Goal: Task Accomplishment & Management: Manage account settings

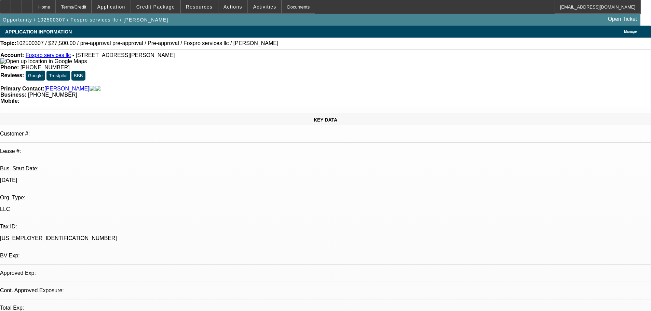
select select "0"
select select "2"
select select "0"
select select "6"
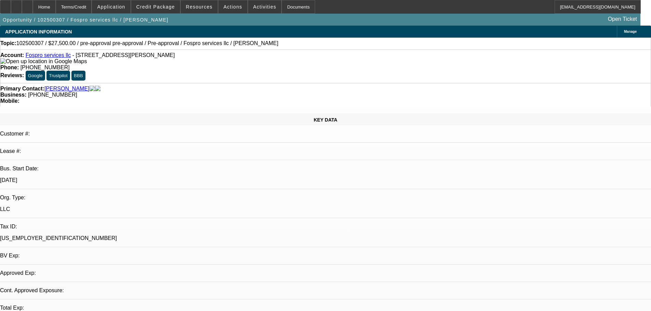
select select "0"
select select "2"
select select "0.1"
select select "4"
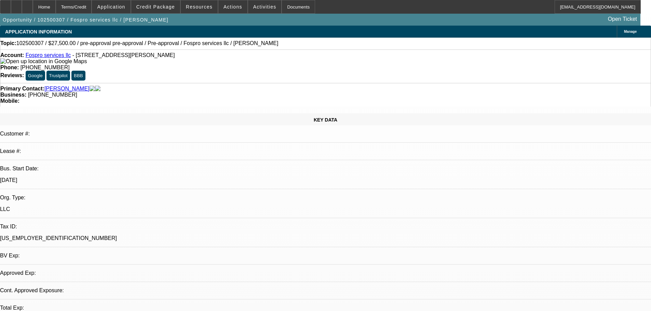
select select "0"
select select "2"
select select "0.1"
select select "4"
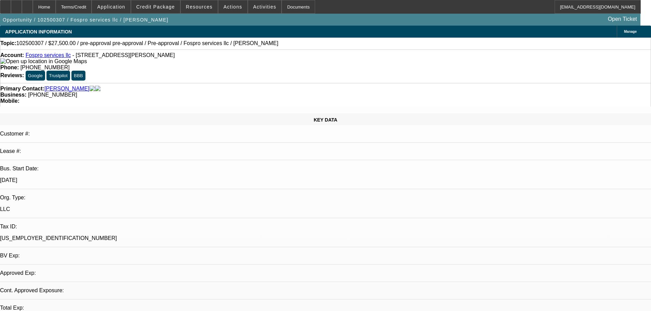
select select "2"
select select "0.1"
select select "4"
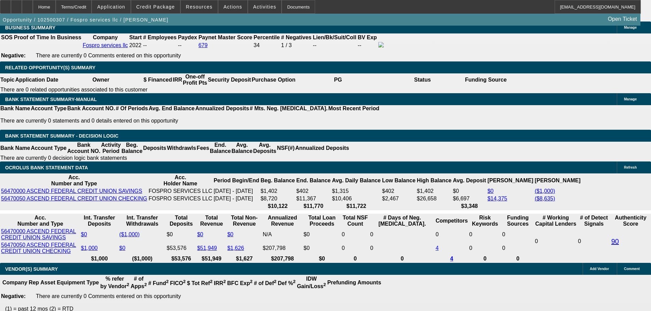
drag, startPoint x: 329, startPoint y: 205, endPoint x: 336, endPoint y: 261, distance: 56.3
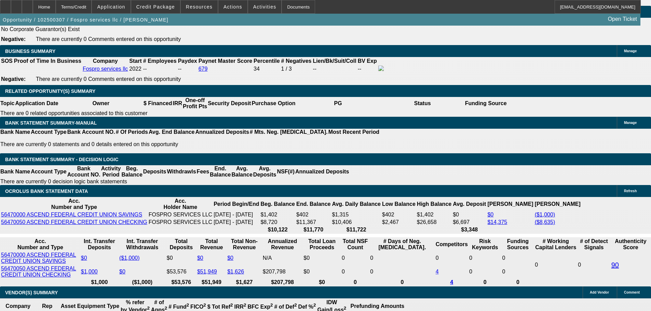
scroll to position [1095, 0]
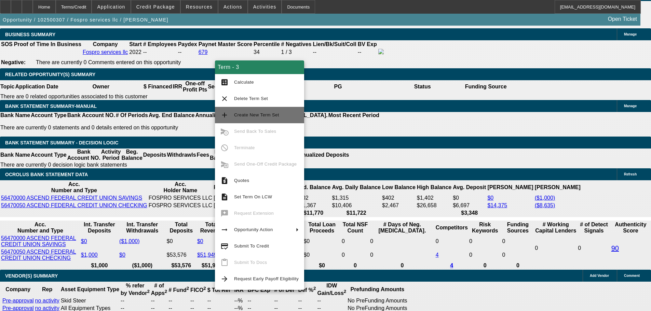
click at [285, 118] on span "Create New Term Set" at bounding box center [266, 115] width 65 height 8
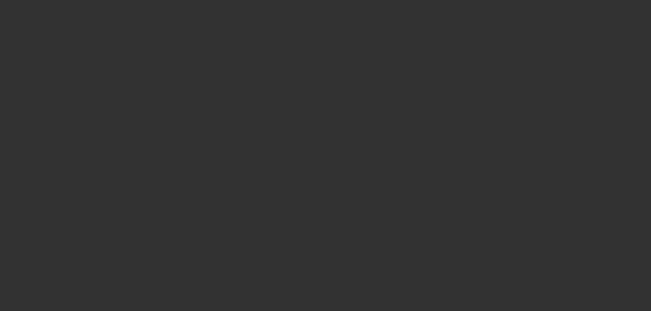
select select "0.1"
select select "2"
select select "0.1"
select select "4"
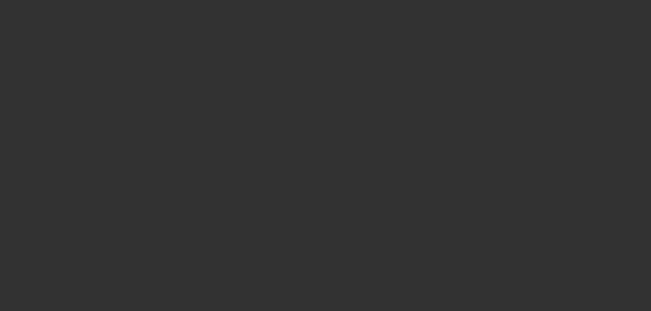
select select "0.1"
select select "2"
select select "0.1"
select select "4"
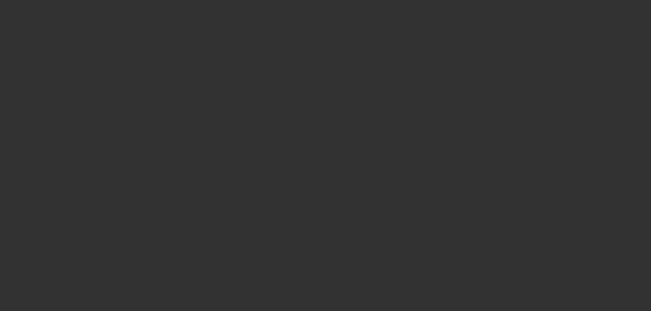
select select "0.1"
select select "2"
select select "0.1"
select select "4"
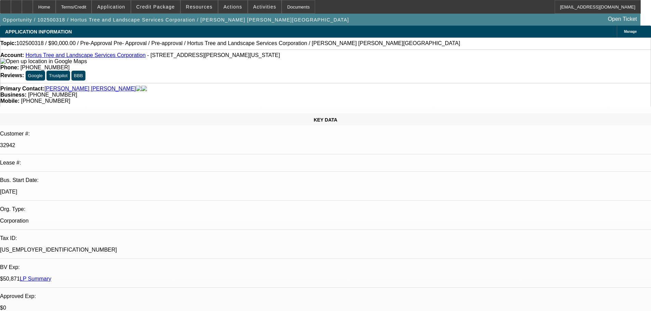
select select "0.1"
select select "2"
select select "0"
select select "6"
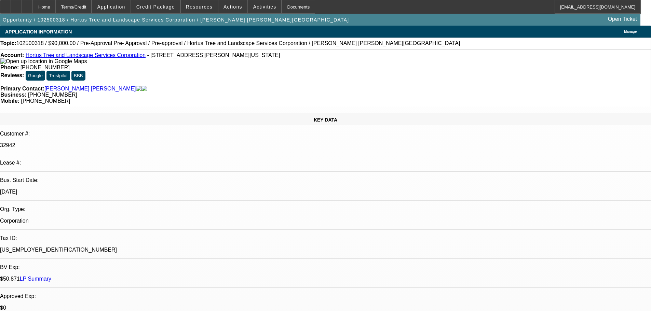
select select "0.1"
select select "2"
select select "0"
select select "6"
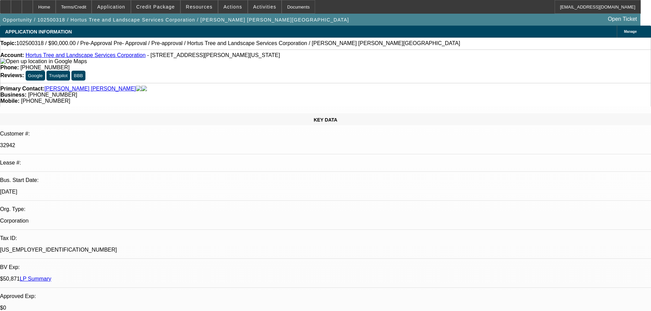
select select "0.1"
select select "2"
select select "0"
select select "6"
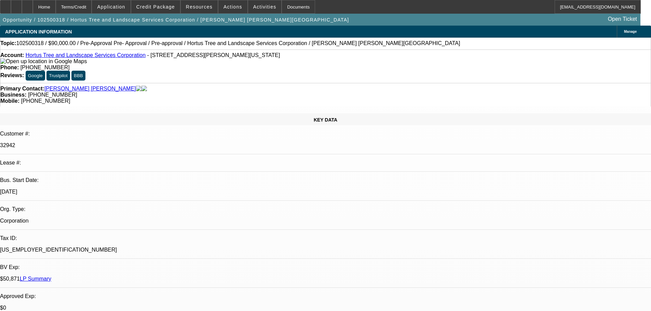
drag, startPoint x: 418, startPoint y: 172, endPoint x: 447, endPoint y: 56, distance: 120.1
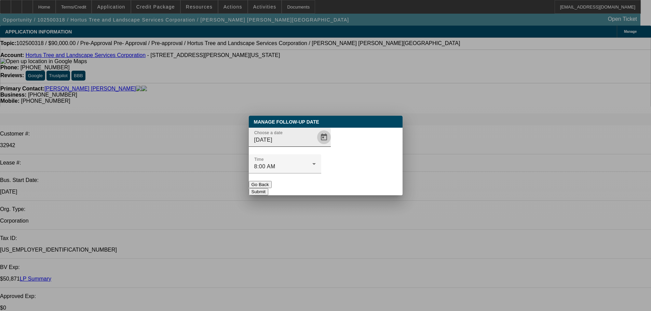
click at [316, 146] on span "Open calendar" at bounding box center [324, 137] width 16 height 16
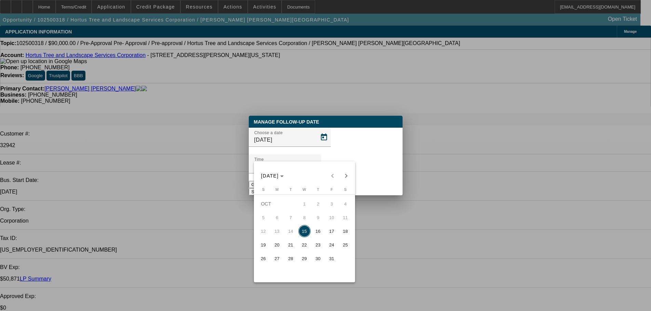
click at [321, 232] on span "16" at bounding box center [318, 231] width 12 height 12
type input "10/16/2025"
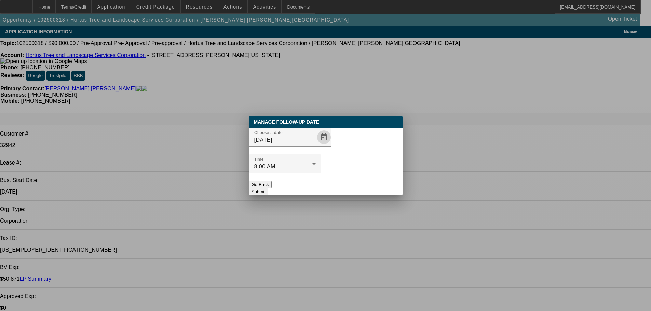
click at [321, 174] on div at bounding box center [285, 178] width 72 height 8
click at [268, 188] on button "Submit" at bounding box center [258, 191] width 19 height 7
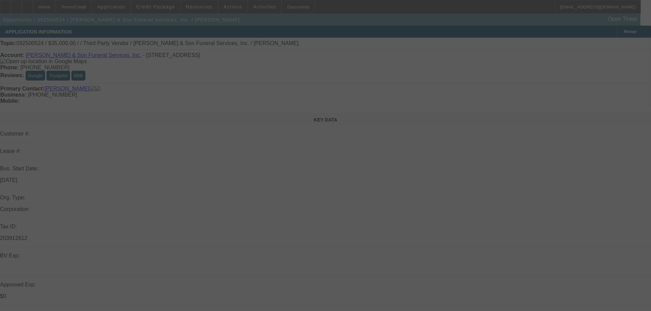
select select "0"
select select "6"
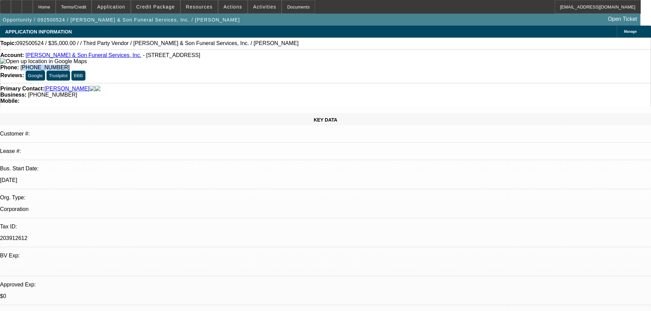
drag, startPoint x: 271, startPoint y: 57, endPoint x: 239, endPoint y: 59, distance: 31.5
click at [239, 65] on div "Phone: (903) 845-5538" at bounding box center [325, 68] width 651 height 6
click at [19, 65] on strong "Phone:" at bounding box center [9, 68] width 18 height 6
drag, startPoint x: 272, startPoint y: 76, endPoint x: 259, endPoint y: 78, distance: 13.9
click at [77, 92] on span "(903) 812-1711" at bounding box center [52, 95] width 49 height 6
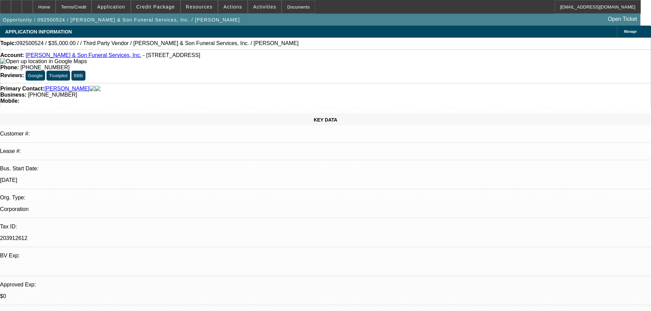
click at [286, 92] on div "Business: (903) 812-1711" at bounding box center [325, 95] width 651 height 6
drag, startPoint x: 278, startPoint y: 76, endPoint x: 245, endPoint y: 76, distance: 33.5
click at [245, 92] on div "Business: (903) 812-1711" at bounding box center [325, 95] width 651 height 6
drag, startPoint x: 288, startPoint y: 77, endPoint x: 258, endPoint y: 77, distance: 29.7
copy span "(903) 812-1711"
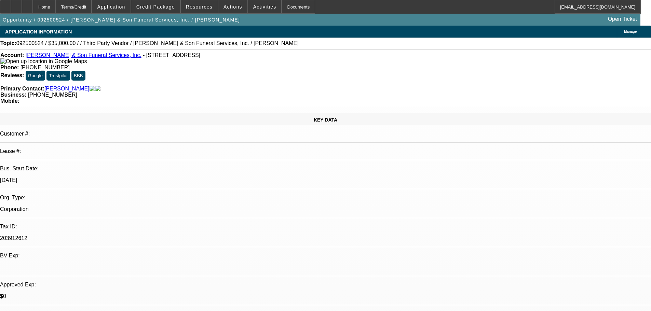
drag, startPoint x: 476, startPoint y: 247, endPoint x: 441, endPoint y: 227, distance: 40.0
copy div "9/25 resent info req fu tm-----9/26 vm----9/30 vm-----10/2 vm--------10/7 vm se…"
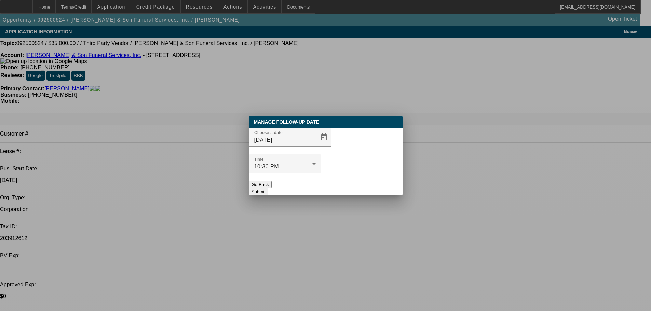
click at [321, 151] on div "Choose a date 10/15/2025" at bounding box center [326, 141] width 154 height 27
click at [316, 146] on span "Open calendar" at bounding box center [324, 137] width 16 height 16
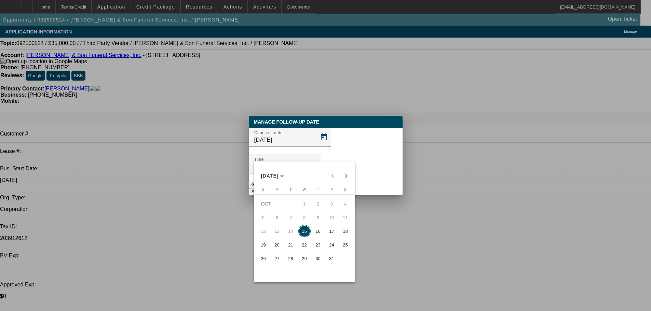
click at [322, 234] on span "16" at bounding box center [318, 231] width 12 height 12
type input "10/16/2025"
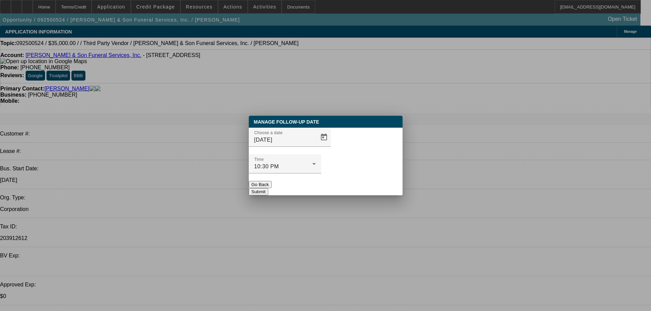
click at [268, 188] on button "Submit" at bounding box center [258, 191] width 19 height 7
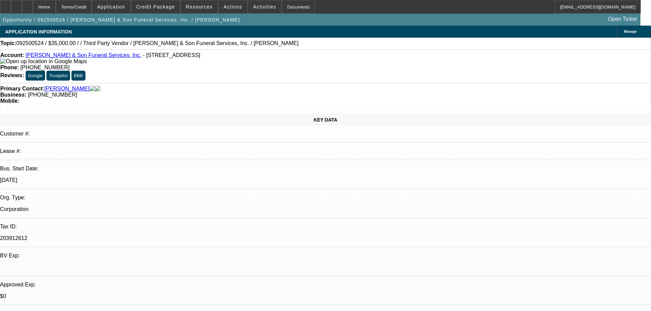
drag, startPoint x: 367, startPoint y: 211, endPoint x: 324, endPoint y: 160, distance: 65.7
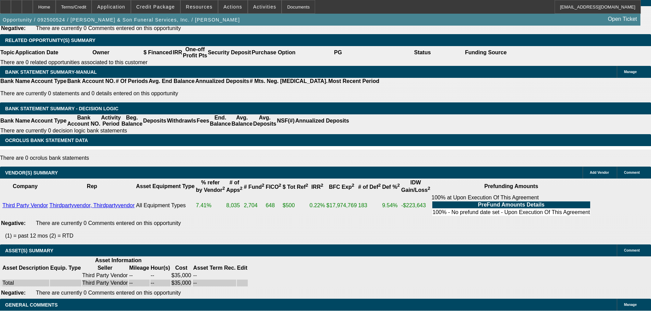
drag, startPoint x: 324, startPoint y: 160, endPoint x: 298, endPoint y: 322, distance: 163.5
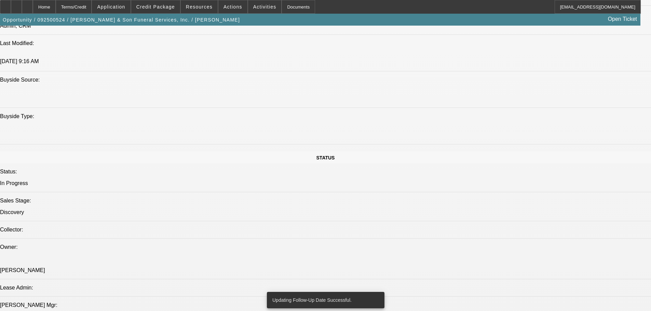
scroll to position [548, 0]
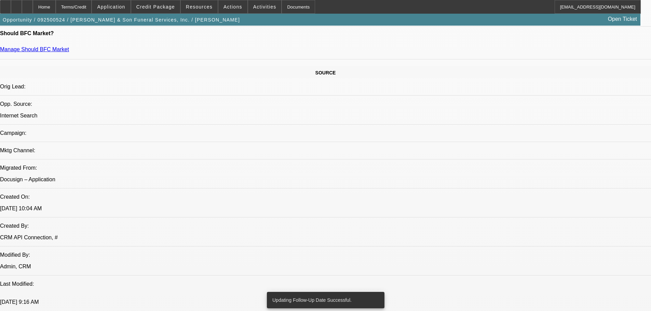
scroll to position [11, 0]
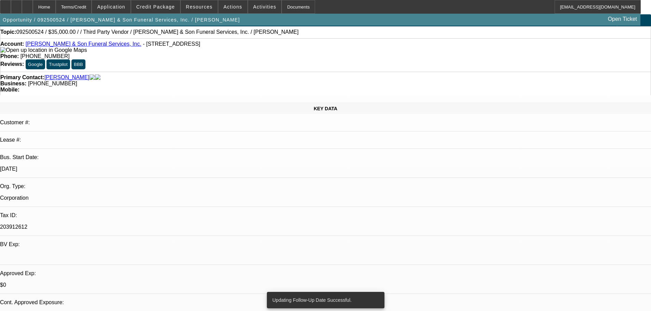
drag, startPoint x: 343, startPoint y: 154, endPoint x: 337, endPoint y: 94, distance: 59.4
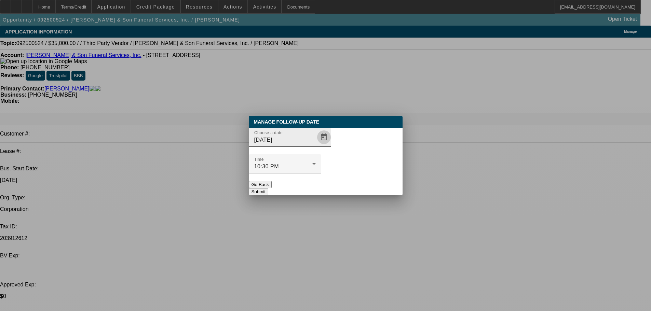
click at [316, 146] on span "Open calendar" at bounding box center [324, 137] width 16 height 16
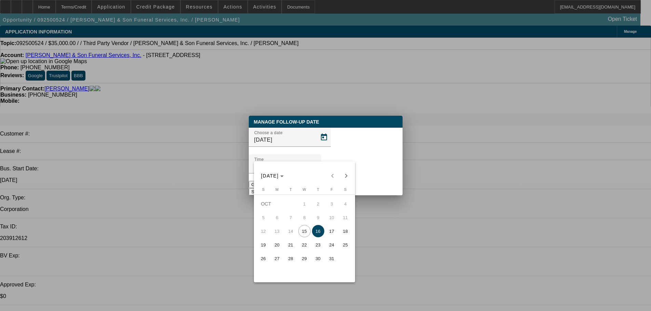
click at [333, 233] on span "17" at bounding box center [332, 231] width 12 height 12
type input "10/17/2025"
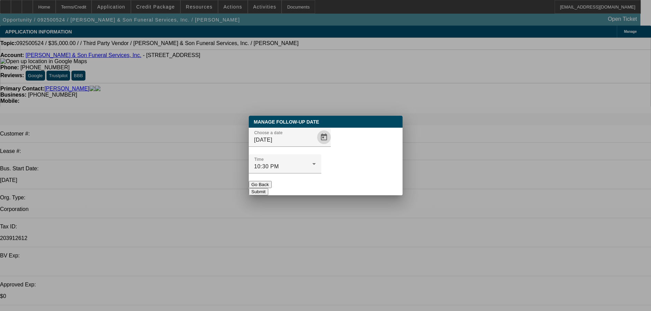
click at [268, 188] on button "Submit" at bounding box center [258, 191] width 19 height 7
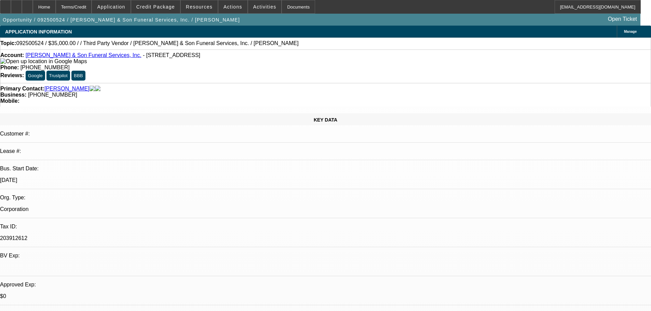
drag, startPoint x: 553, startPoint y: 295, endPoint x: 449, endPoint y: 261, distance: 109.8
copy td "Hi Juan, Thank you for applying for financing through Beacon Funding Corporatio…"
click at [251, 12] on span at bounding box center [265, 7] width 34 height 16
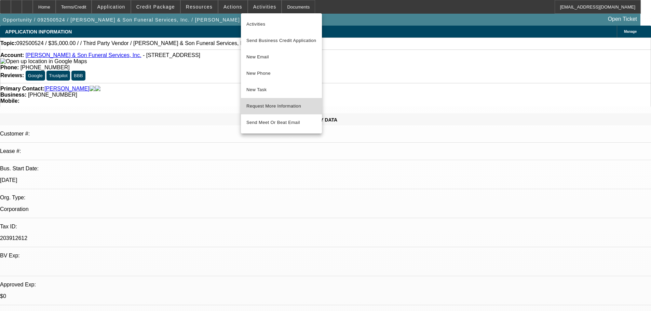
click at [292, 110] on button "Request More Information" at bounding box center [281, 106] width 81 height 16
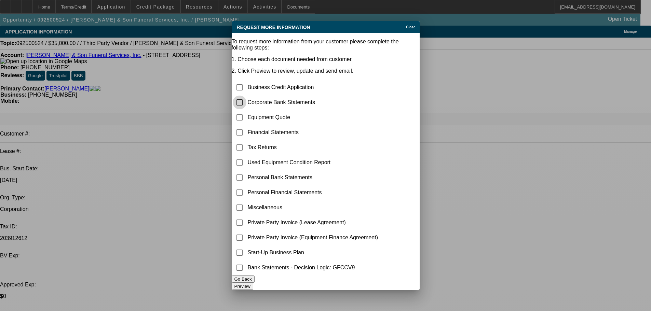
click at [246, 96] on input "checkbox" at bounding box center [240, 103] width 14 height 14
checkbox input "true"
click at [253, 285] on button "Preview" at bounding box center [243, 286] width 22 height 7
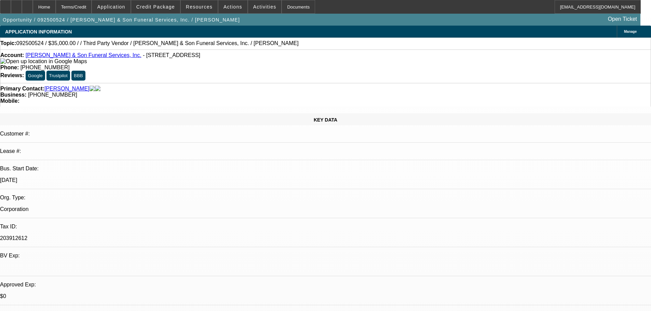
drag, startPoint x: 484, startPoint y: 248, endPoint x: 447, endPoint y: 234, distance: 39.4
copy div "9/25 resent info req fu tm-----9/26 vm----9/30 vm-----10/2 vm--------10/7 vm se…"
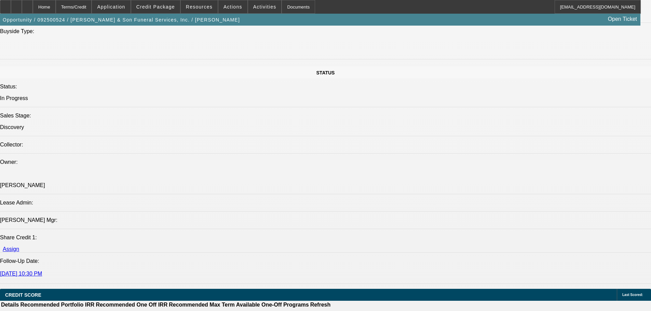
drag, startPoint x: 315, startPoint y: 213, endPoint x: 319, endPoint y: 318, distance: 105.4
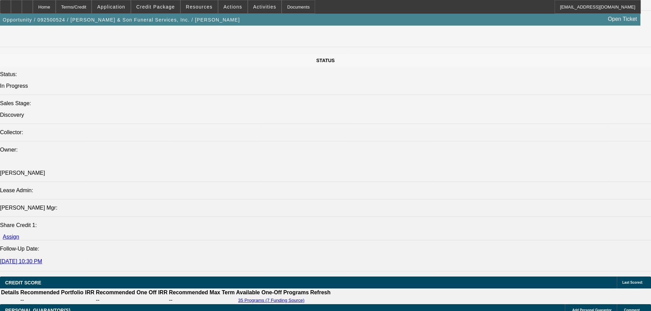
scroll to position [634, 0]
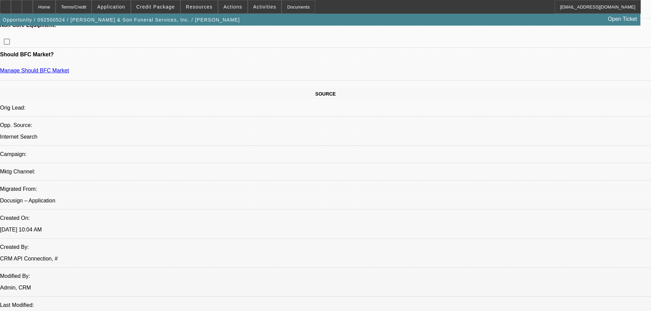
drag, startPoint x: 277, startPoint y: 235, endPoint x: 332, endPoint y: 86, distance: 158.3
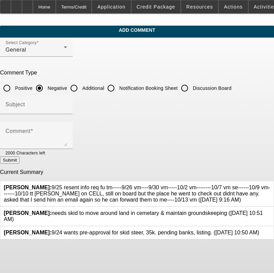
click at [191, 83] on input "Discussion Board" at bounding box center [184, 88] width 14 height 14
radio input "true"
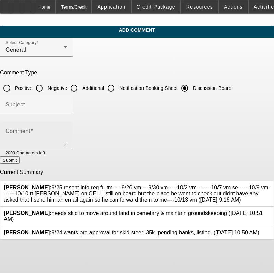
click at [67, 139] on textarea "Comment" at bounding box center [36, 138] width 62 height 16
paste textarea "9/25 resent info req fu tm-----9/26 vm----9/30 vm-----10/2 vm--------10/7 vm se…"
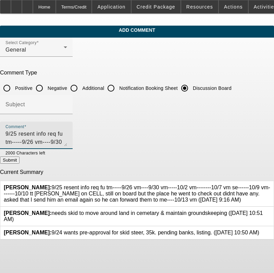
scroll to position [6, 0]
type textarea "9/25 resent info req fu tm-----9/26 vm----9/30 vm-----10/2 vm--------10/7 vm se…"
click at [19, 160] on button "Submit" at bounding box center [9, 160] width 19 height 7
radio input "true"
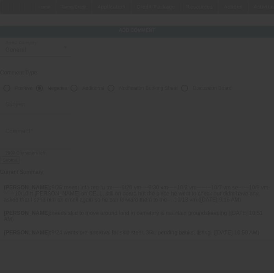
scroll to position [0, 0]
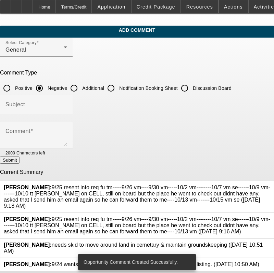
click at [270, 216] on icon at bounding box center [270, 216] width 0 height 0
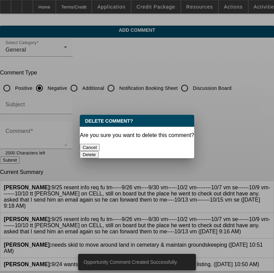
click at [98, 151] on button "Delete" at bounding box center [89, 154] width 19 height 7
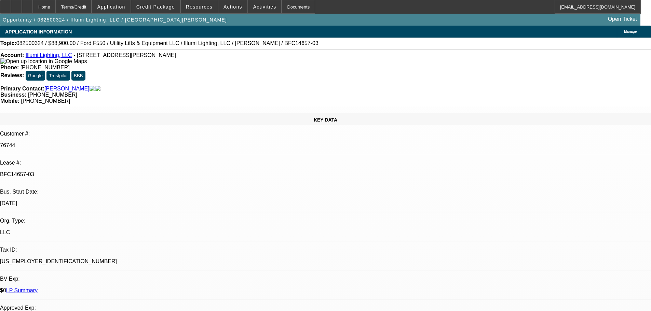
select select "0"
select select "3"
select select "0"
select select "6"
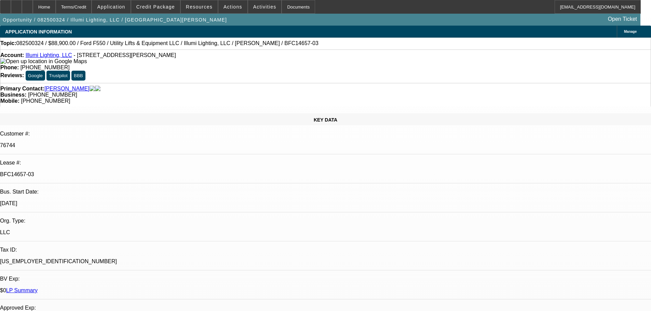
select select "0"
select select "3"
select select "0"
select select "6"
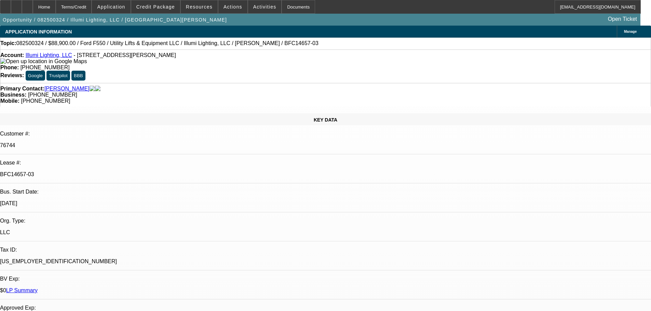
select select "0"
select select "3"
select select "0"
select select "6"
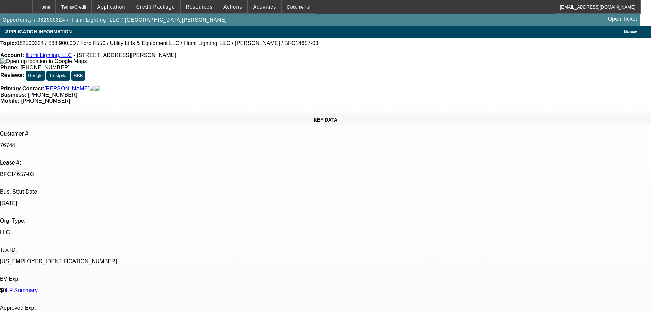
select select "0"
select select "3"
select select "0"
select select "6"
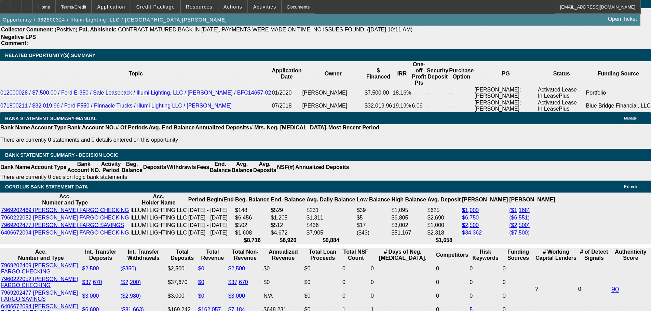
scroll to position [1205, 0]
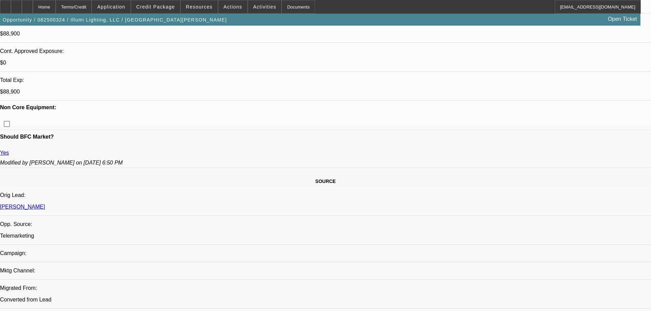
drag, startPoint x: 186, startPoint y: 125, endPoint x: 186, endPoint y: 37, distance: 88.5
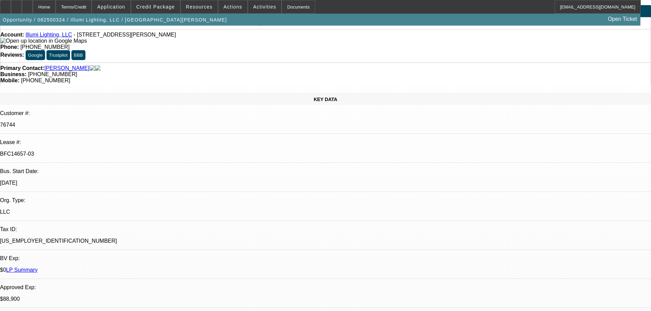
scroll to position [0, 0]
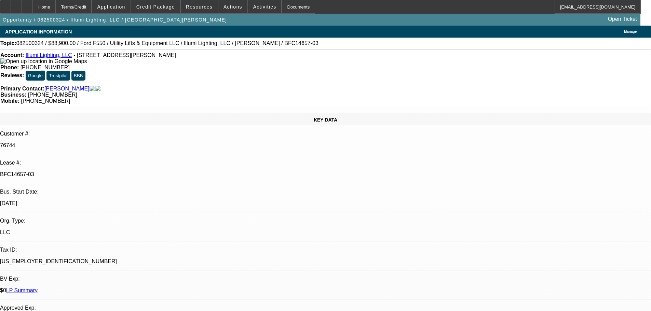
drag, startPoint x: 337, startPoint y: 157, endPoint x: 360, endPoint y: 152, distance: 23.1
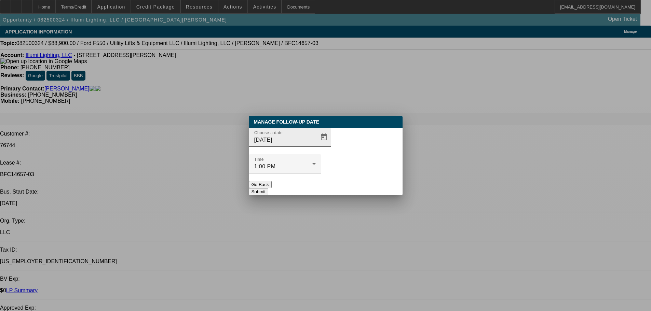
click at [301, 147] on div "Choose a date [DATE]" at bounding box center [285, 137] width 62 height 19
click at [316, 146] on span "Open calendar" at bounding box center [324, 137] width 16 height 16
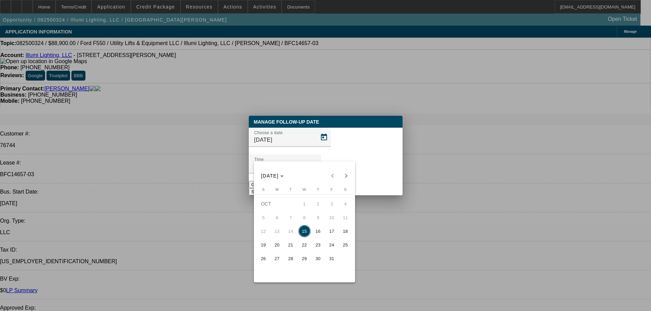
click at [328, 263] on span "31" at bounding box center [332, 259] width 12 height 12
type input "10/31/2025"
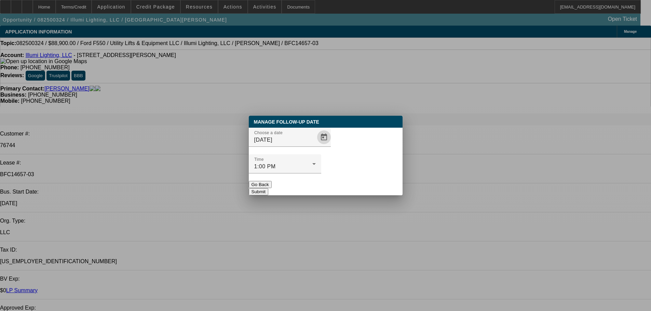
click at [268, 188] on button "Submit" at bounding box center [258, 191] width 19 height 7
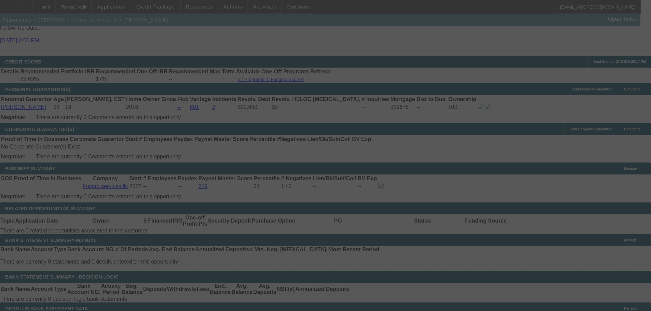
scroll to position [958, 0]
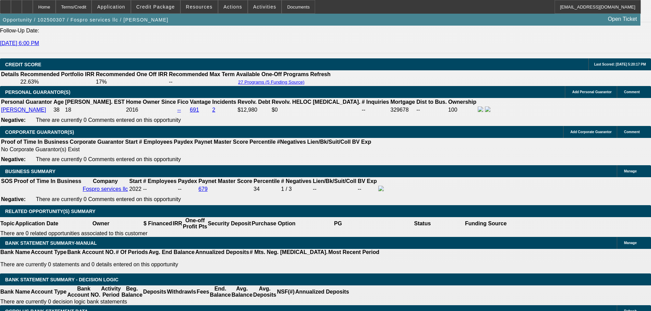
select select "0"
select select "2"
select select "0.1"
select select "4"
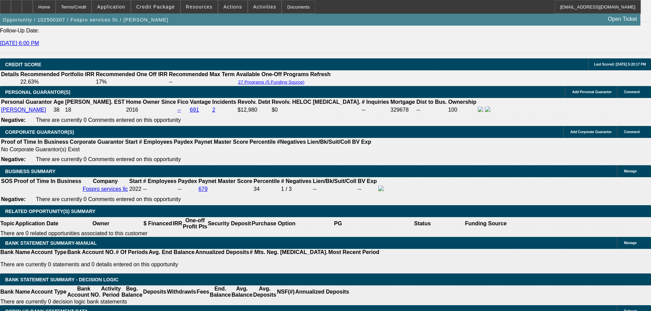
select select "0"
select select "2"
select select "0"
select select "6"
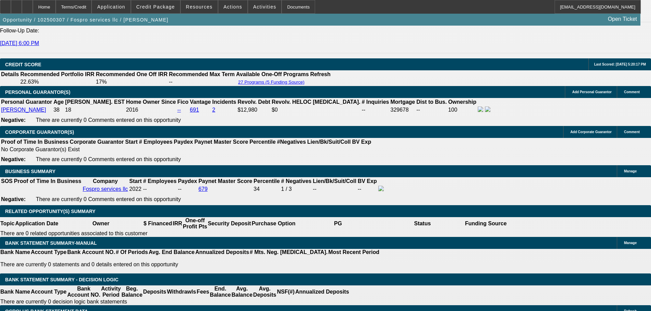
select select "0"
select select "2"
select select "0.1"
select select "4"
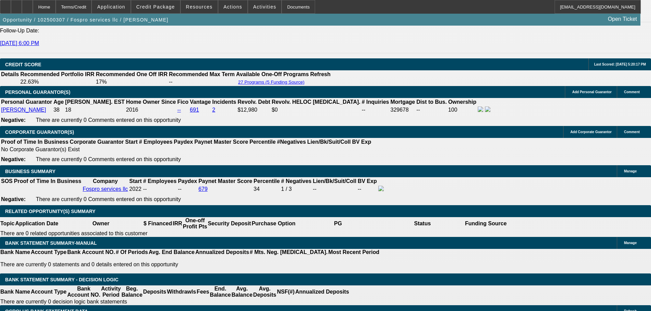
select select "0"
select select "2"
select select "0.1"
select select "4"
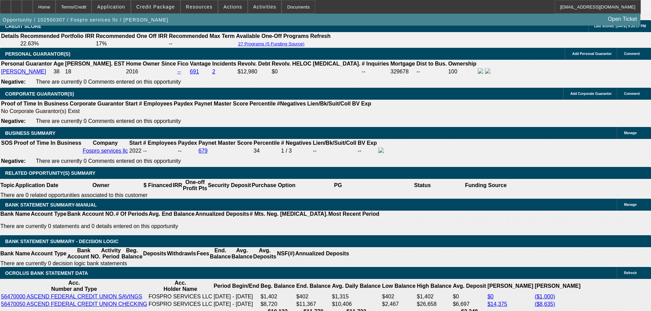
scroll to position [1012, 0]
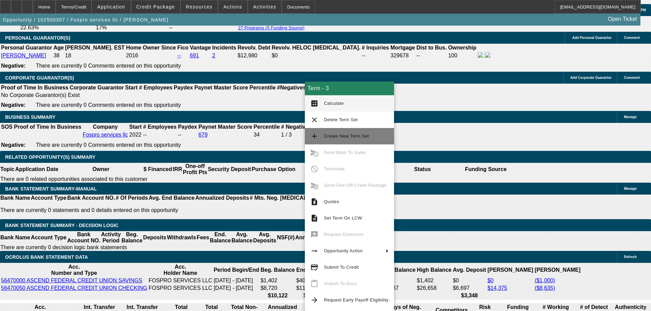
click at [379, 136] on span "Create New Term Set" at bounding box center [356, 136] width 65 height 8
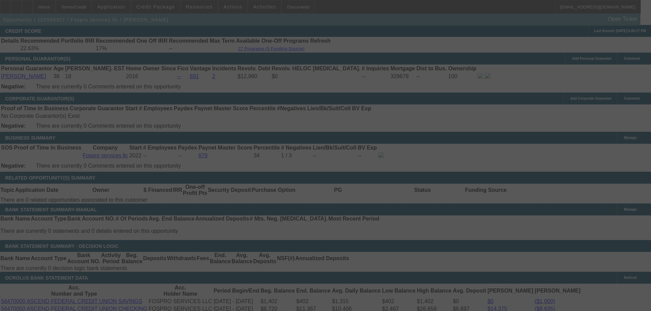
scroll to position [1011, 0]
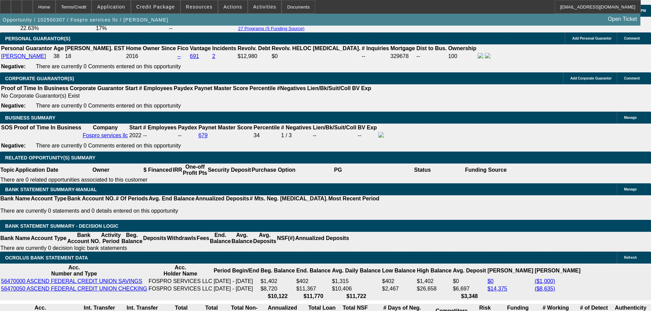
select select "0"
select select "2"
select select "0.1"
select select "4"
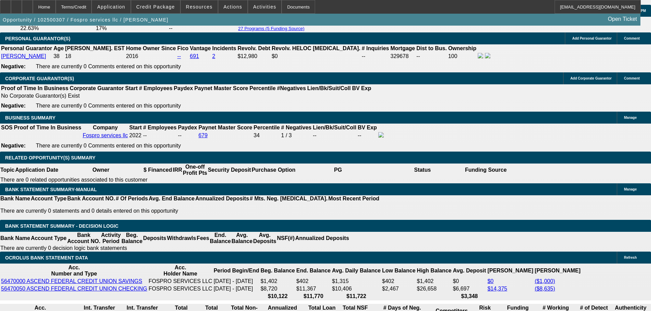
select select "0"
select select "2"
select select "0.1"
select select "4"
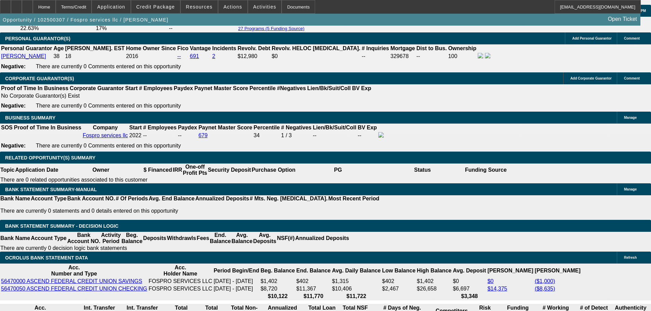
select select "0"
select select "2"
select select "0"
select select "6"
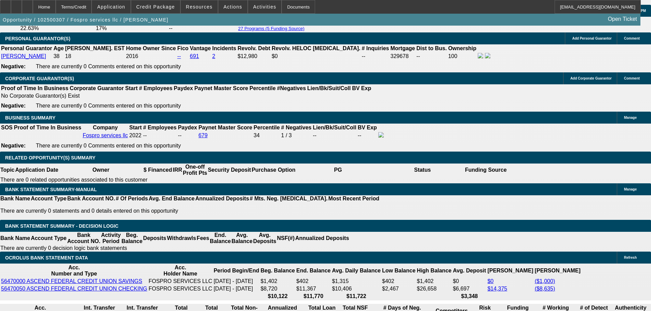
select select "0"
select select "2"
select select "0.1"
select select "4"
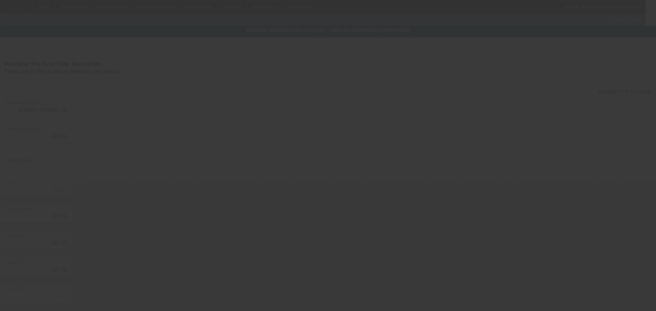
type input "$30,000.00"
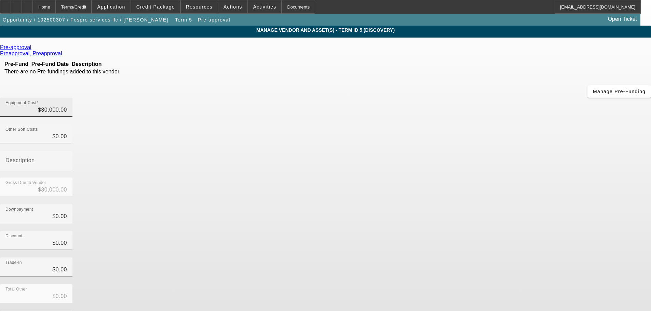
type input "30000"
click at [67, 106] on input "30000" at bounding box center [36, 110] width 62 height 8
type input "$0.00"
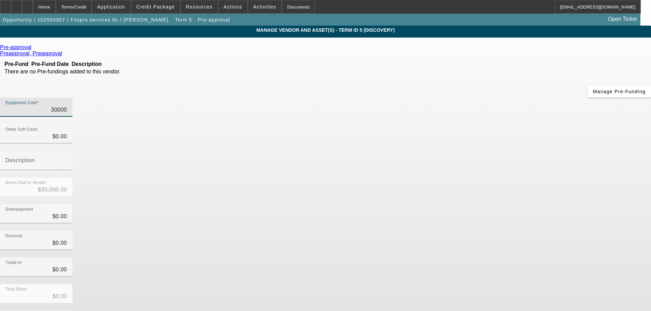
type input "$0.00"
type input "2"
type input "$2.00"
type input "23"
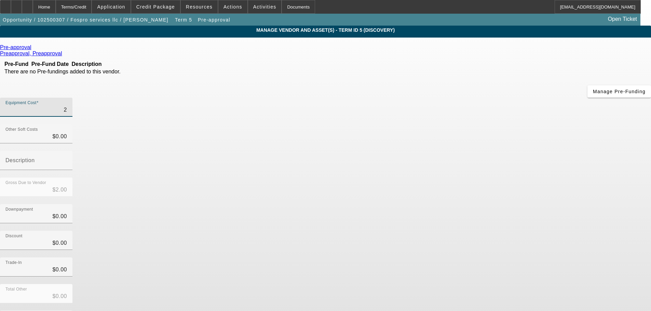
type input "$23.00"
type input "230"
type input "$230.00"
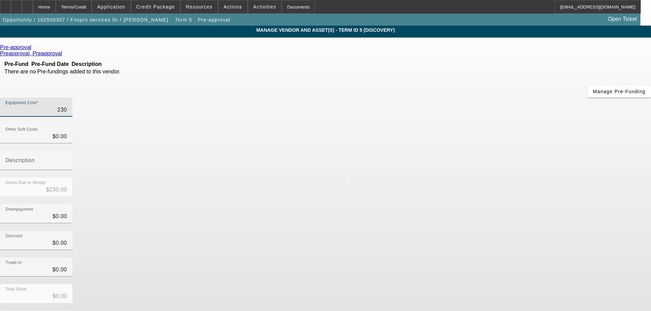
type input "2300"
type input "$2,300.00"
type input "23000"
type input "$23,000.00"
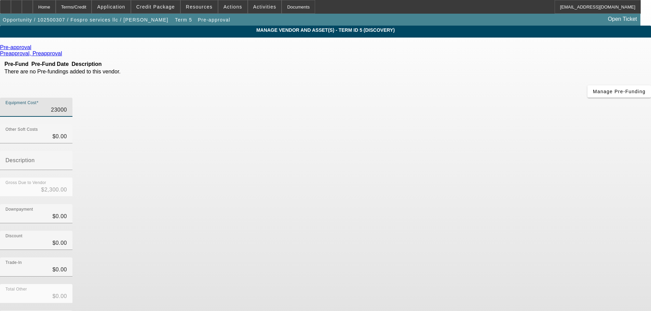
type input "$23,000.00"
click at [472, 284] on div "Total Other $0.00" at bounding box center [325, 297] width 651 height 27
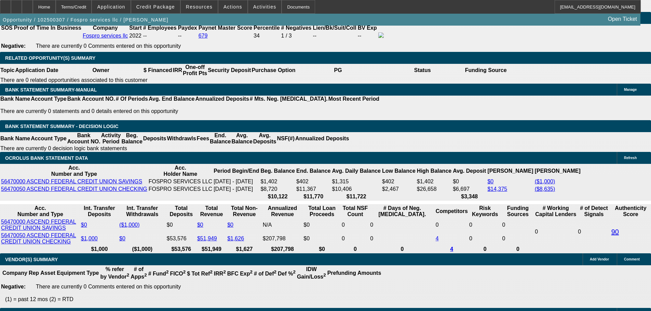
select select "0"
select select "2"
select select "0.1"
select select "4"
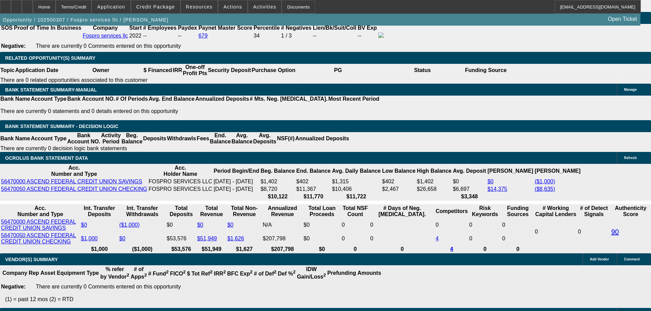
select select "0"
select select "2"
select select "0.1"
select select "4"
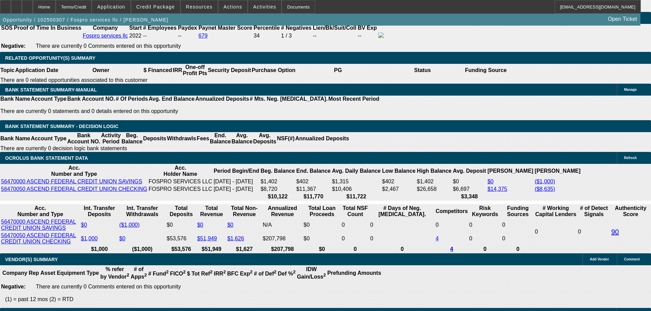
select select "0"
select select "2"
select select "0"
select select "6"
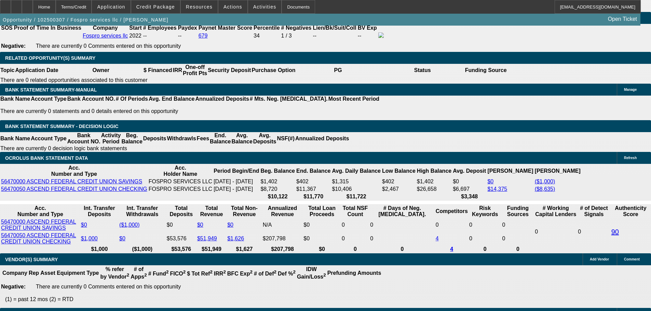
select select "0"
select select "2"
select select "0.1"
select select "4"
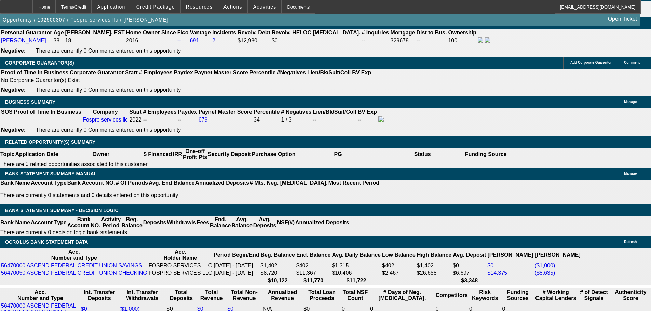
scroll to position [973, 0]
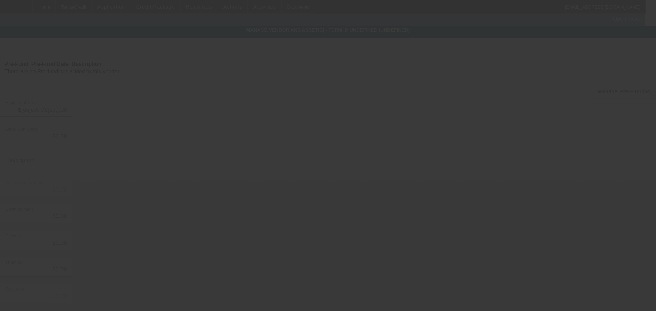
type input "$30,000.00"
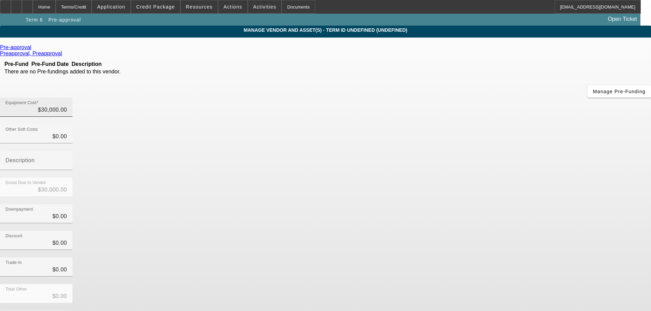
click at [72, 98] on div "Equipment Cost $30,000.00" at bounding box center [36, 107] width 72 height 19
type input "30000"
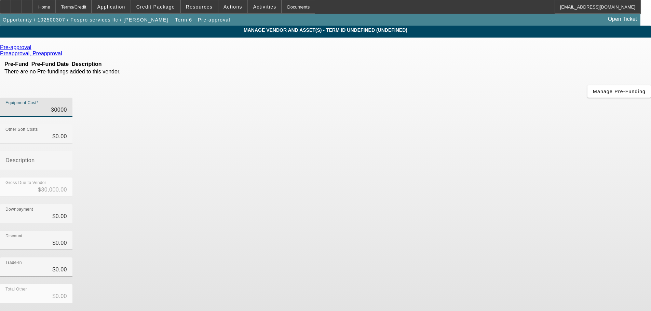
click at [67, 106] on input "30000" at bounding box center [36, 110] width 62 height 8
type input "$0.00"
type input "2"
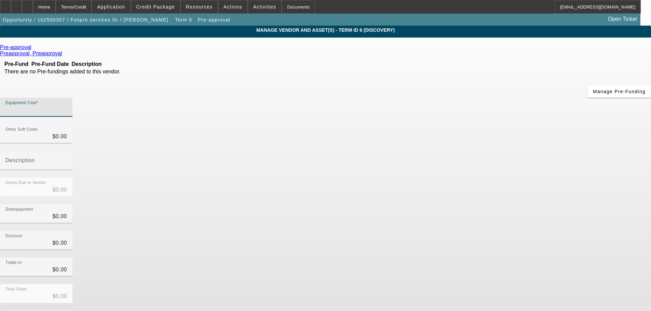
type input "$2.00"
type input "23"
type input "$23.00"
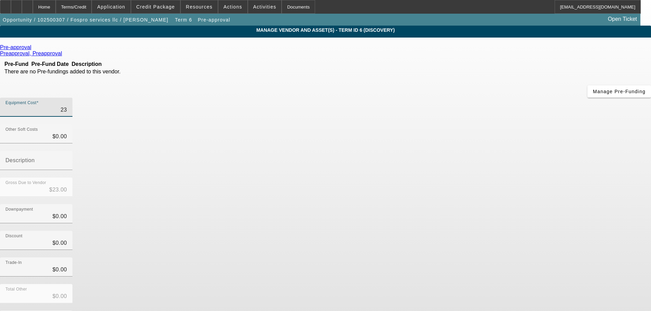
type input "230"
type input "$230.00"
type input "2300"
type input "$2,300.00"
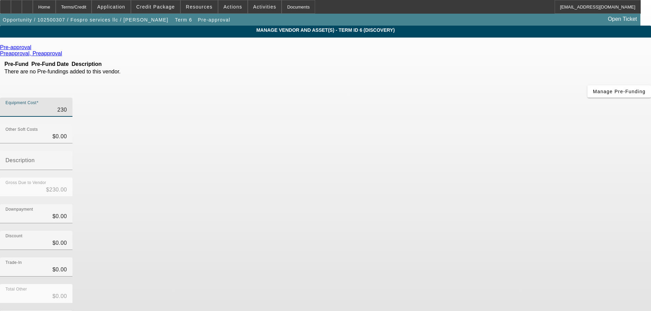
type input "$2,300.00"
type input "23000"
type input "$23,000.00"
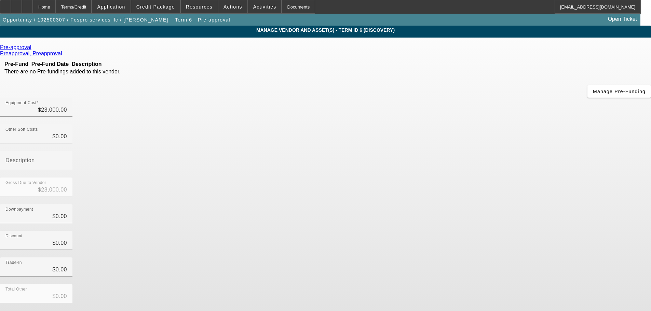
click at [496, 258] on div "Trade-In $0.00" at bounding box center [325, 271] width 651 height 27
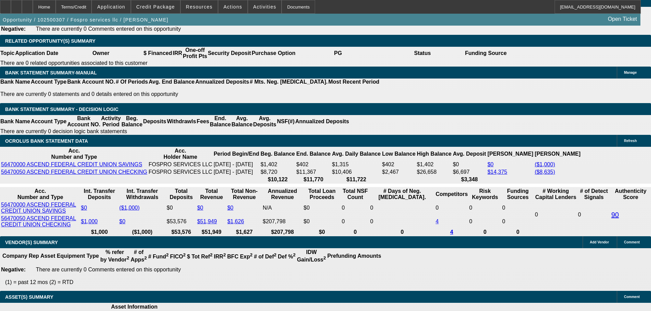
select select "0"
select select "2"
select select "0.1"
select select "4"
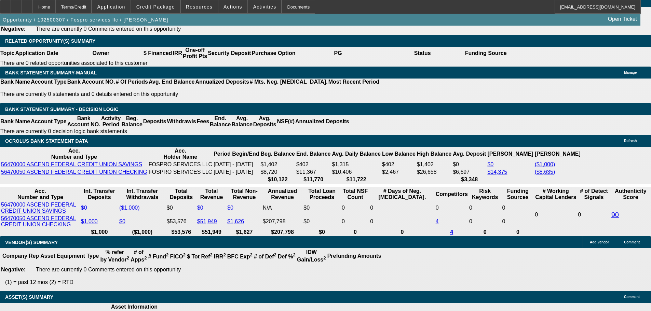
select select "0"
select select "2"
select select "0.1"
select select "4"
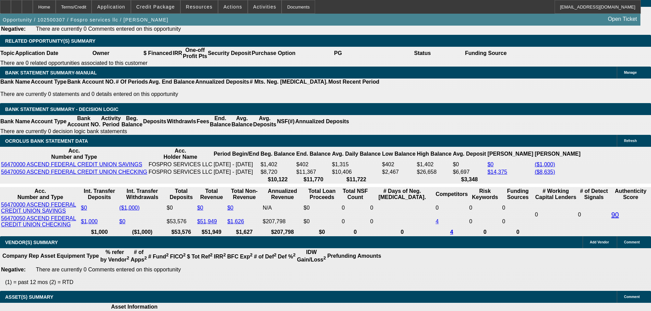
select select "0"
select select "2"
select select "0"
select select "6"
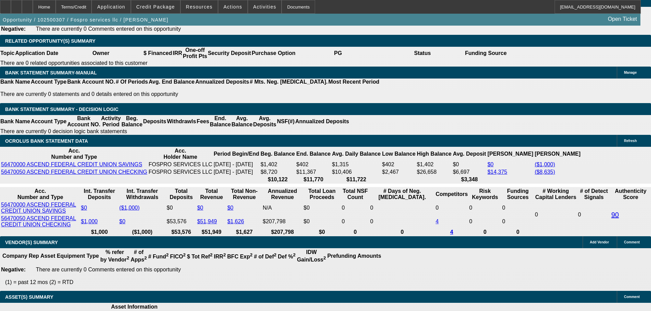
select select "0"
select select "2"
select select "0.1"
select select "4"
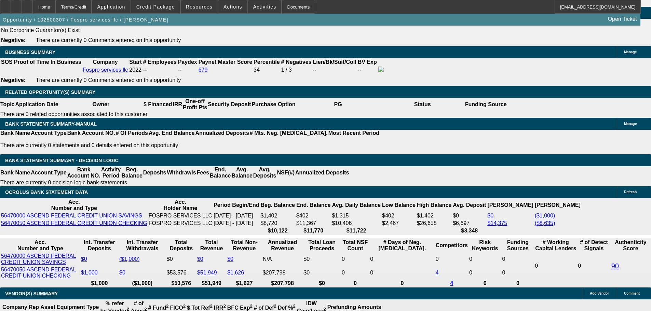
scroll to position [1002, 0]
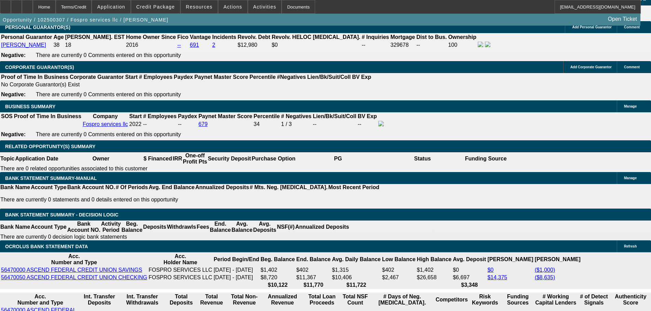
copy div "https://www.facebook.com/share/1FmMgyTmCT/?mibextid=wwXIfr"
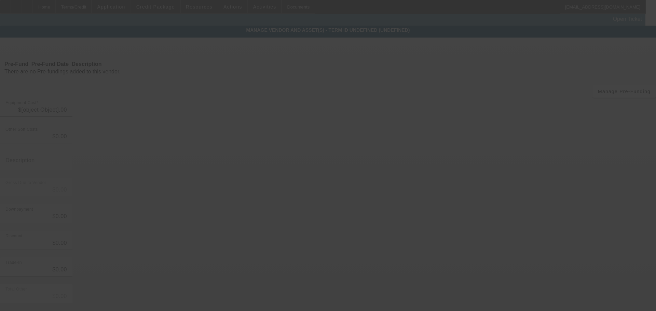
type input "$23,000.00"
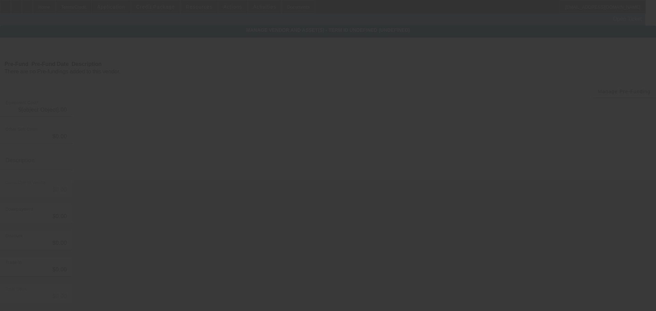
type input "$23,000.00"
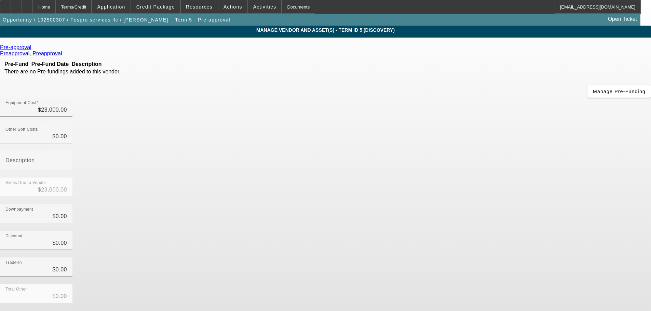
click at [33, 49] on icon at bounding box center [33, 47] width 0 height 6
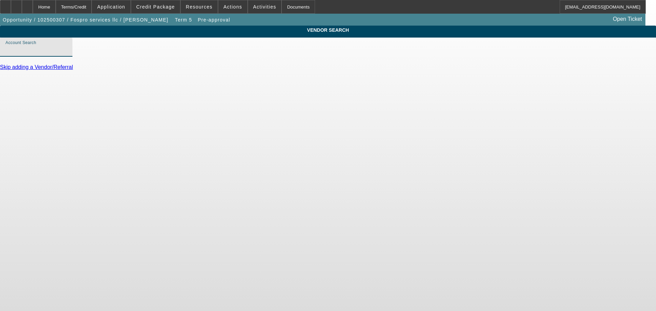
click at [67, 54] on input "Account Search" at bounding box center [36, 50] width 62 height 8
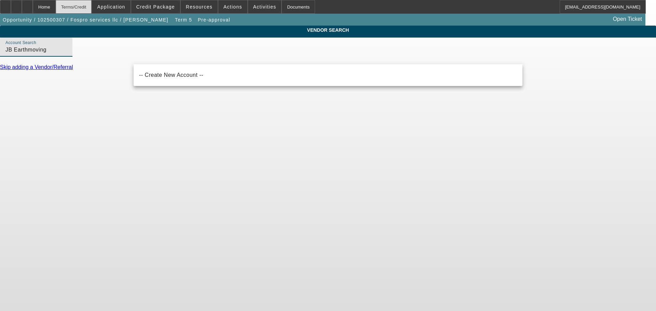
type input "JB Earthmoving"
click at [56, 6] on div "Home" at bounding box center [44, 7] width 23 height 14
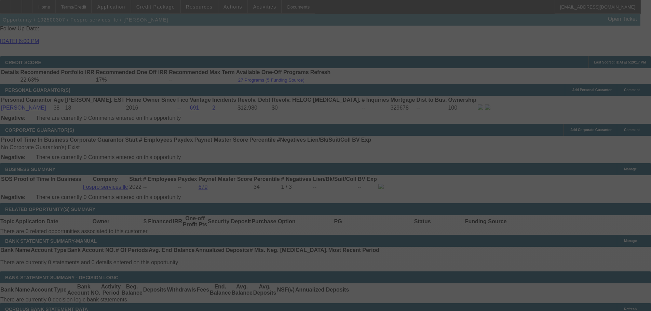
scroll to position [957, 0]
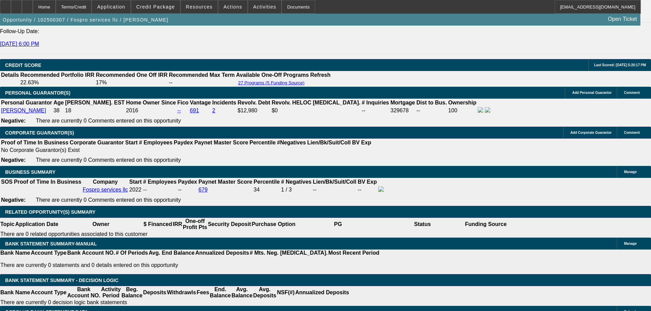
select select "0"
select select "2"
select select "0.1"
select select "4"
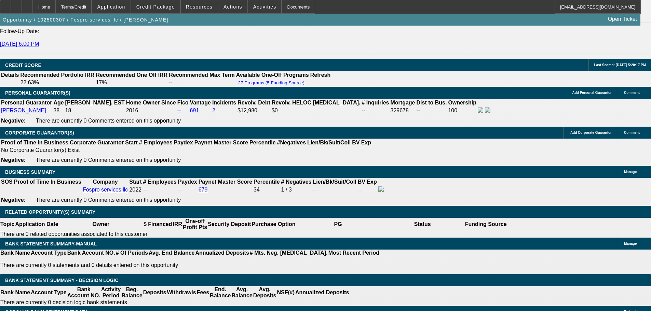
select select "0"
select select "2"
select select "0.1"
select select "4"
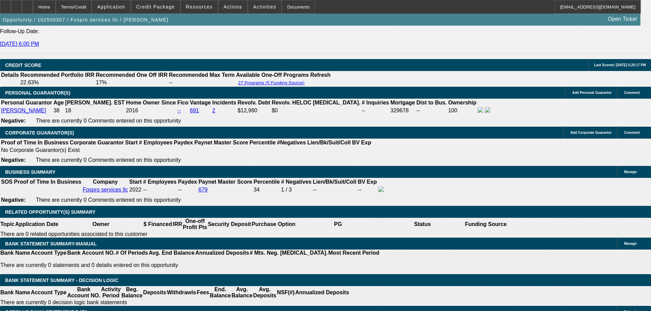
select select "0"
select select "2"
select select "0"
select select "6"
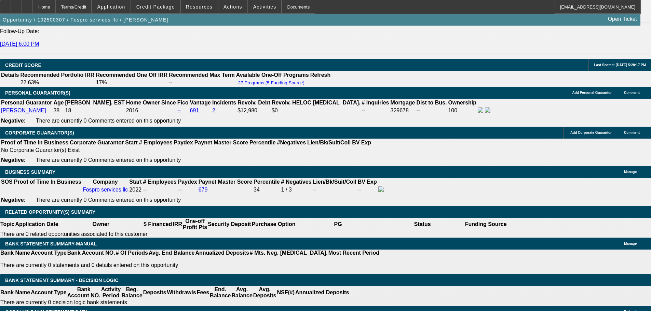
select select "0"
select select "2"
select select "0.1"
select select "4"
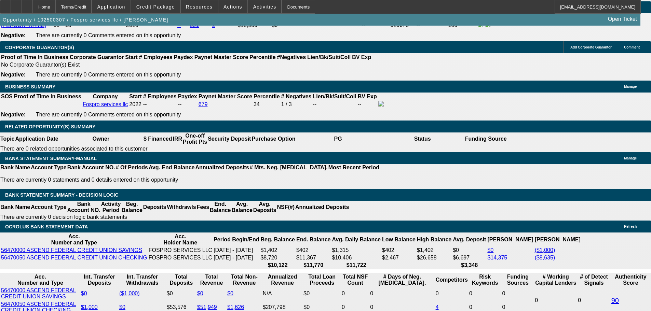
scroll to position [1080, 0]
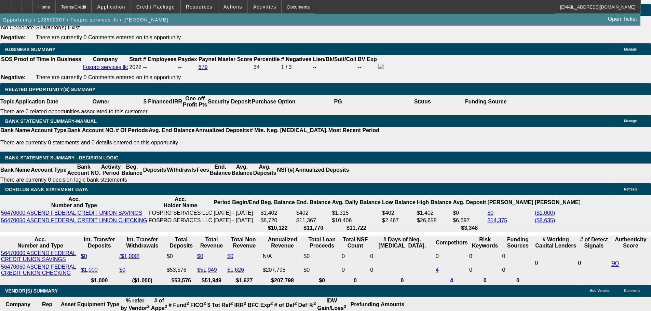
type input "$3,000.00"
type input "UNKNOWN"
type input "2500"
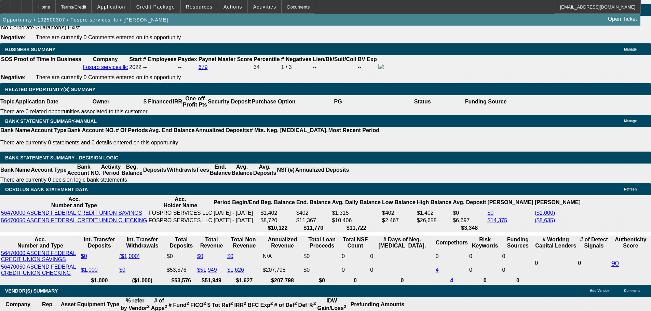
type input "$589.09"
type input "$1,178.18"
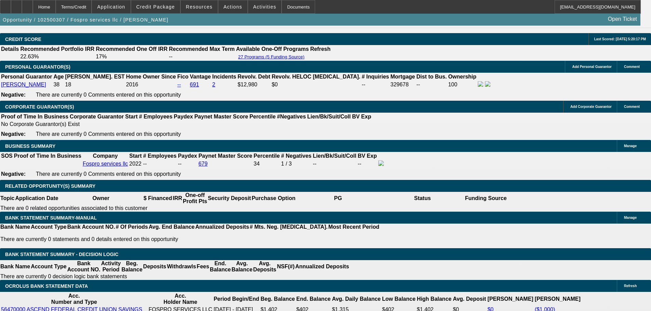
scroll to position [943, 0]
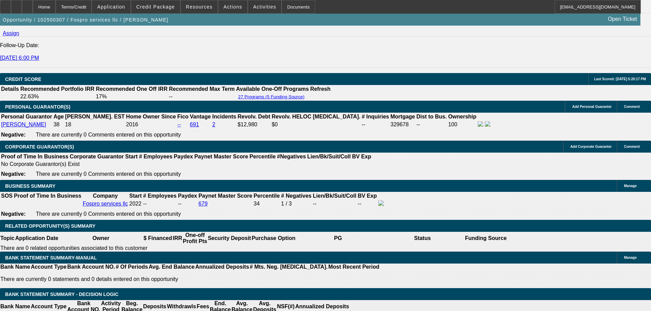
type input "$3,000.00"
type input "UNKNOWN"
type input "$589.09"
type input "$1,178.18"
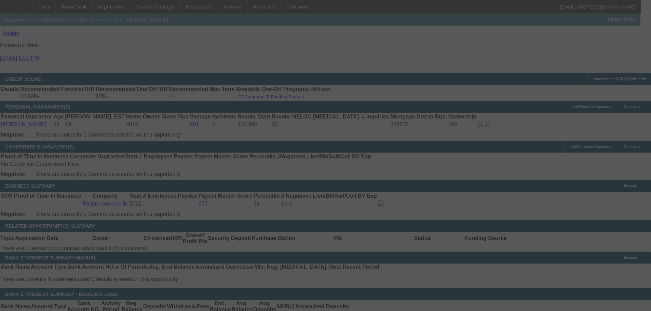
select select "0"
select select "2"
select select "0.1"
select select "4"
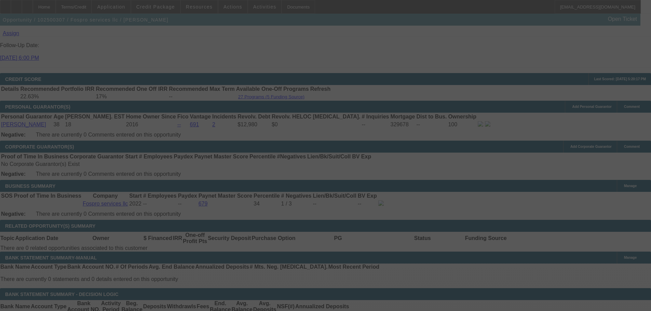
select select "0"
select select "2"
select select "0.1"
select select "4"
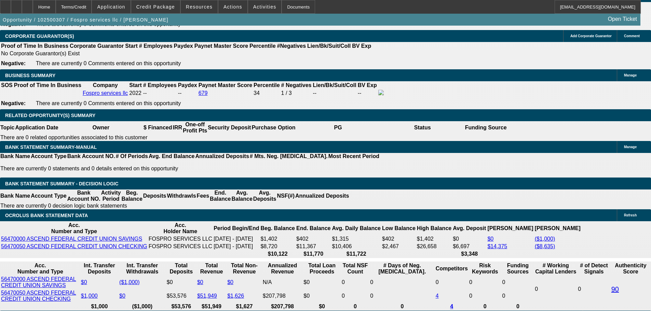
scroll to position [1114, 0]
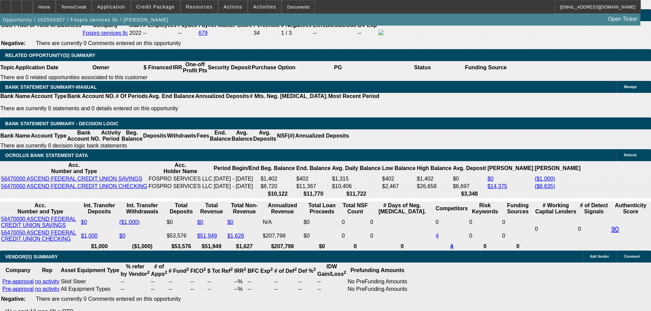
type input "UNKNOWN"
type input "18.220"
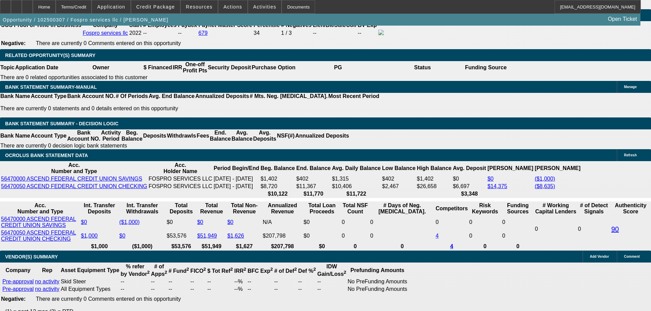
scroll to position [0, 1]
type input "$1,179.60"
type input "$589.80"
type input "18.220."
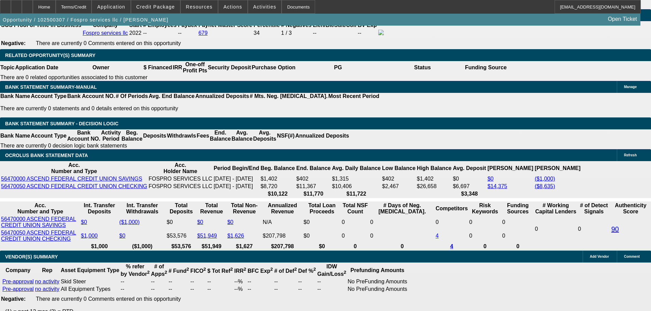
type input "8"
type input "$976.52"
type input "$488.26"
type input "208"
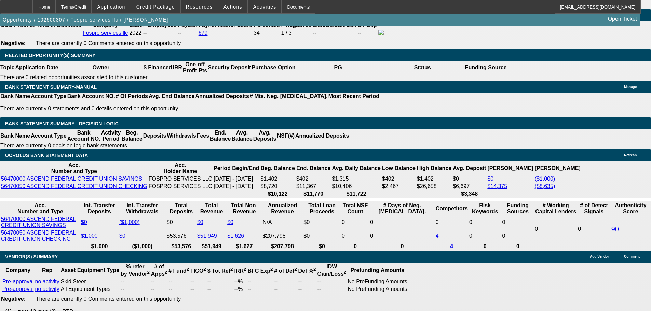
type input "$1,394.08"
type input "$697.04"
type input "$6,936.56"
type input "$3,468.28"
type input "20.8"
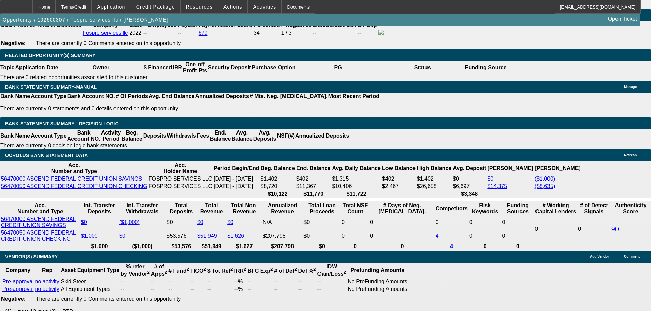
type input "$1,234.32"
type input "$617.16"
type input "20.8"
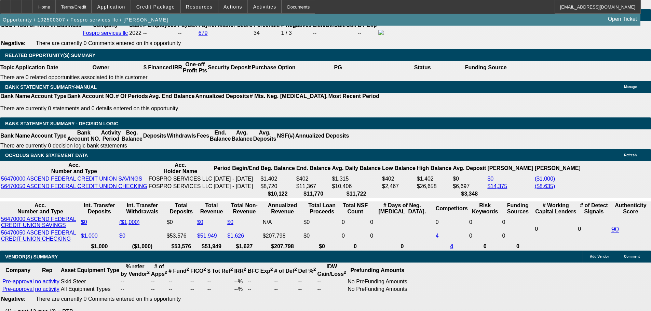
select select "0"
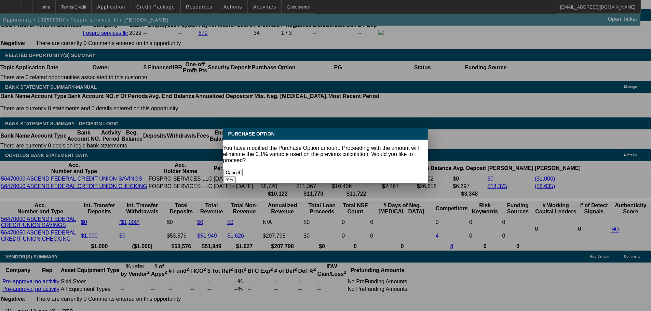
click at [401, 176] on div "Yes" at bounding box center [325, 179] width 205 height 7
click at [236, 176] on button "Yes" at bounding box center [229, 179] width 13 height 7
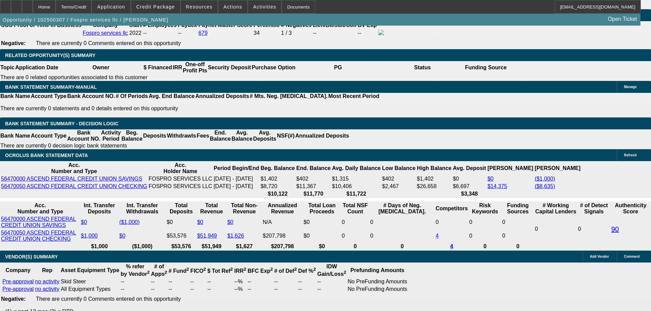
type input "$0.00"
select select "6"
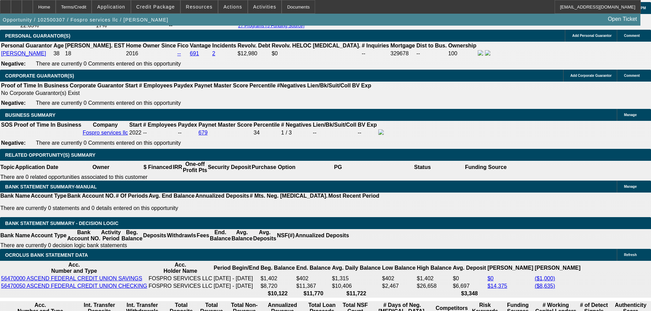
scroll to position [1011, 0]
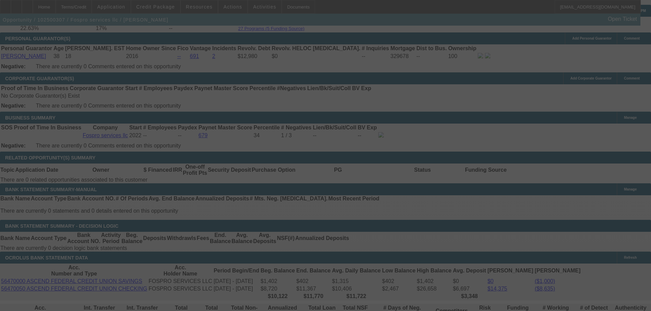
select select "0"
select select "2"
select select "0"
select select "6"
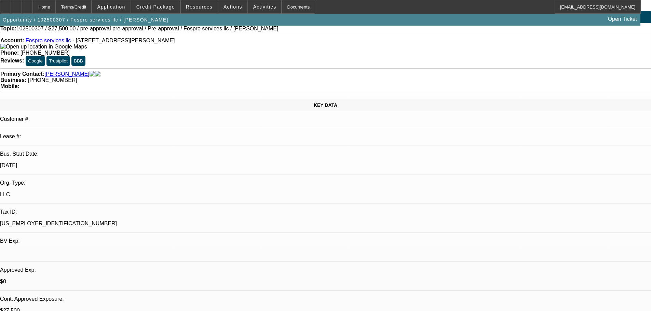
scroll to position [0, 0]
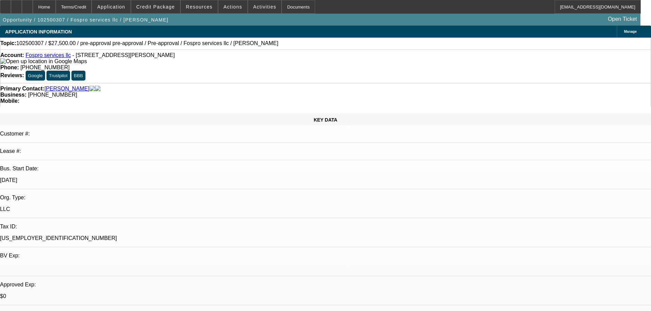
drag, startPoint x: 261, startPoint y: 184, endPoint x: 259, endPoint y: 178, distance: 5.7
drag, startPoint x: 276, startPoint y: 75, endPoint x: 245, endPoint y: 74, distance: 30.8
click at [245, 92] on div "Business: (219) 363-3806" at bounding box center [325, 95] width 651 height 6
click at [26, 92] on strong "Business:" at bounding box center [13, 95] width 26 height 6
drag, startPoint x: 244, startPoint y: 77, endPoint x: 275, endPoint y: 77, distance: 30.1
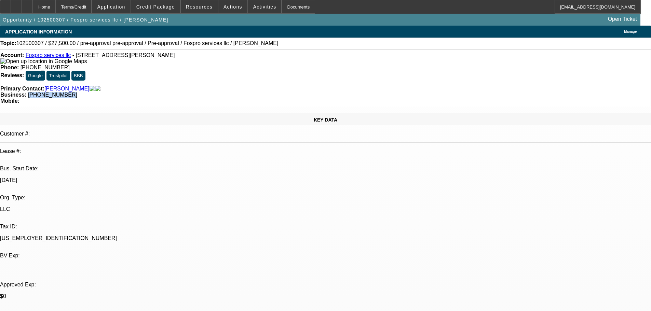
click at [275, 92] on div "Business: (219) 363-3806" at bounding box center [325, 95] width 651 height 6
copy span "(219) 363-3806"
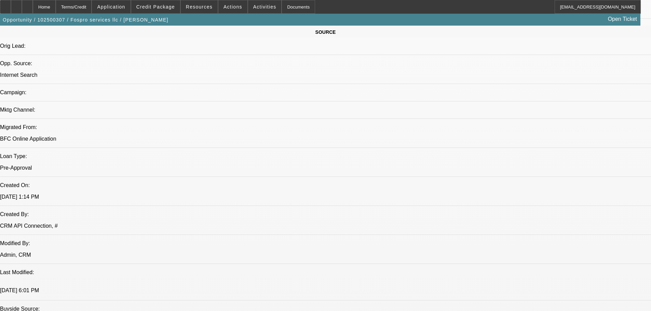
scroll to position [308, 0]
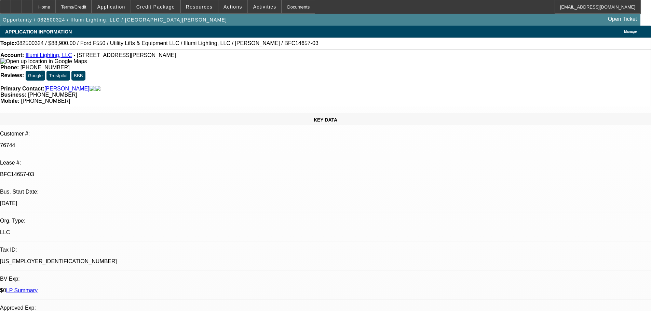
select select "0"
select select "3"
select select "0"
select select "6"
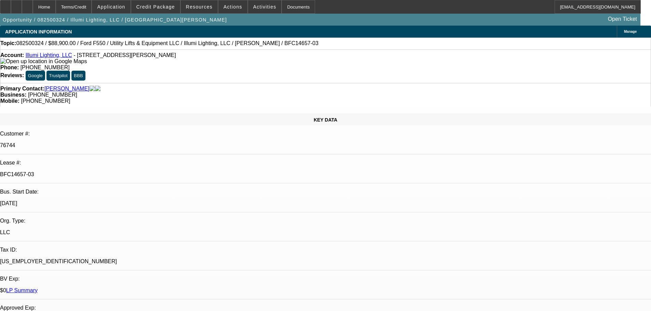
select select "0"
select select "3"
select select "0"
select select "6"
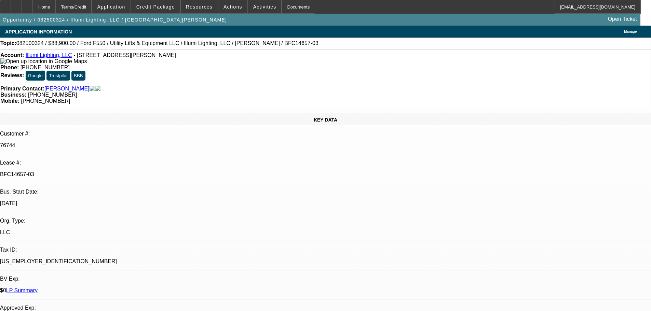
select select "0"
select select "3"
select select "0"
select select "6"
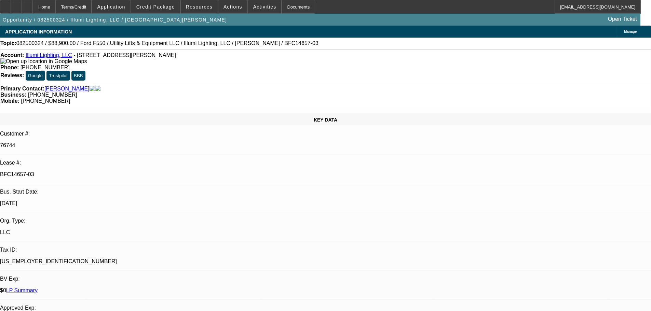
select select "0"
select select "3"
select select "0"
select select "6"
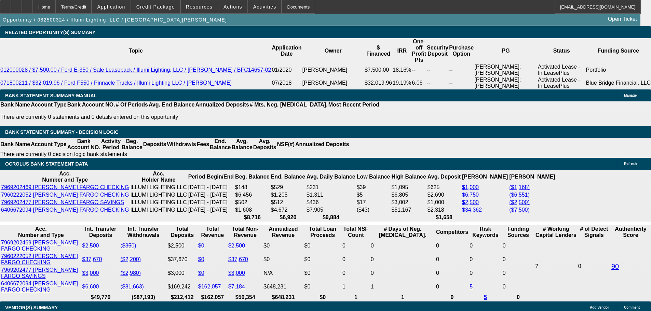
scroll to position [1250, 0]
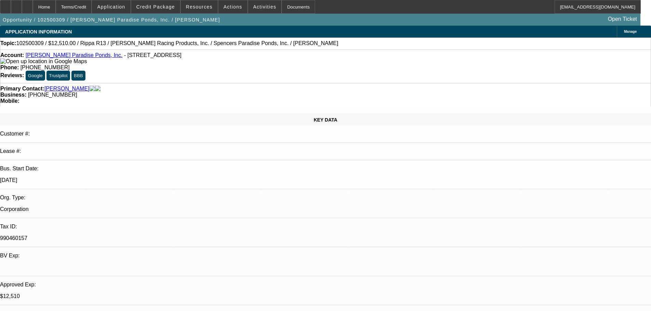
select select "0.1"
select select "2"
select select "0.1"
select select "4"
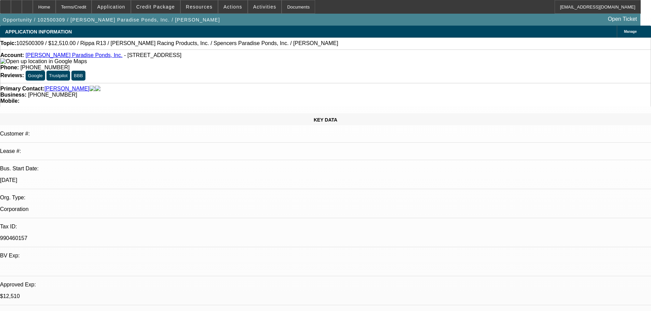
select select "0.1"
select select "2"
select select "0.1"
select select "4"
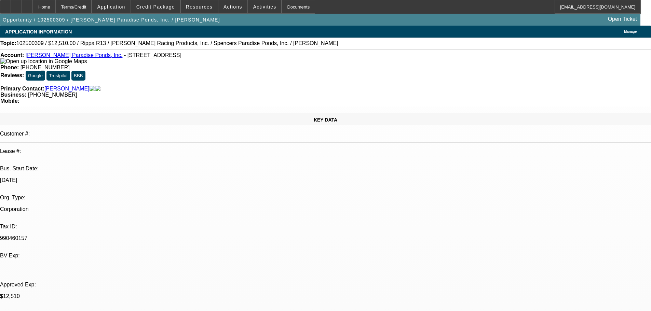
select select "0.1"
select select "2"
select select "0.1"
select select "4"
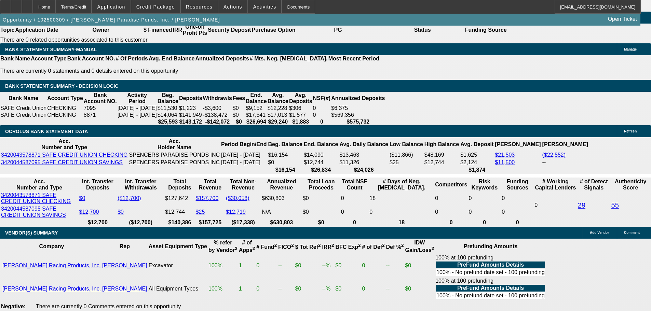
drag, startPoint x: 329, startPoint y: 152, endPoint x: 332, endPoint y: 282, distance: 129.6
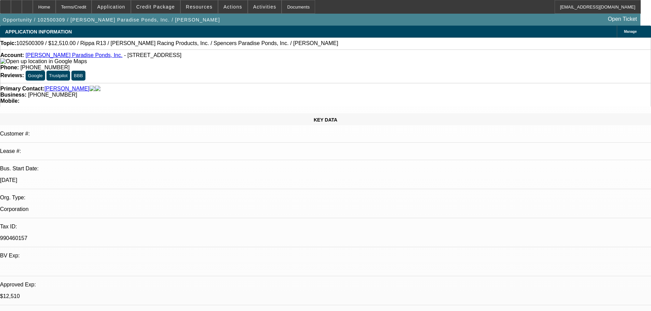
drag, startPoint x: 415, startPoint y: 212, endPoint x: 416, endPoint y: 104, distance: 108.0
drag, startPoint x: 276, startPoint y: 75, endPoint x: 245, endPoint y: 78, distance: 31.5
click at [245, 92] on div "Business: (916) 500-9403" at bounding box center [325, 95] width 651 height 6
copy span "[PHONE_NUMBER]"
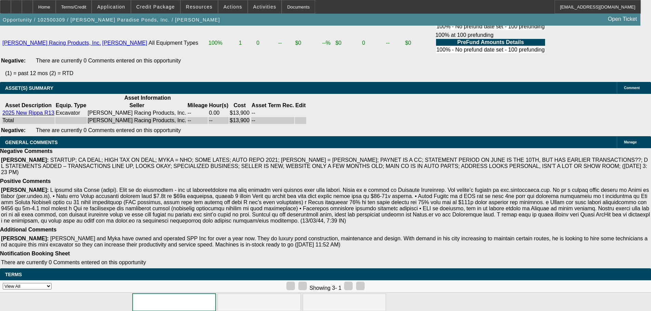
drag, startPoint x: 269, startPoint y: 104, endPoint x: 290, endPoint y: 262, distance: 158.6
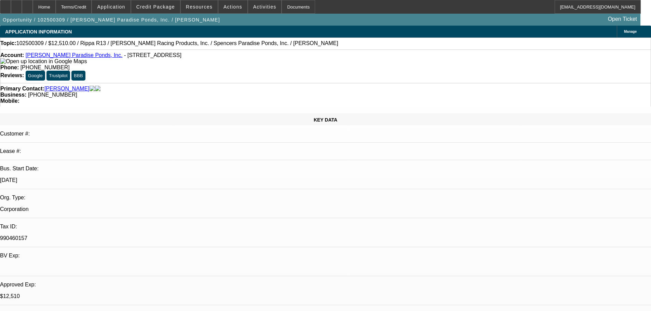
drag, startPoint x: 464, startPoint y: 147, endPoint x: 353, endPoint y: 80, distance: 129.8
drag, startPoint x: 276, startPoint y: 76, endPoint x: 243, endPoint y: 76, distance: 32.1
click at [243, 92] on div "Business: (916) 500-9403" at bounding box center [325, 95] width 651 height 6
drag, startPoint x: 251, startPoint y: 79, endPoint x: 246, endPoint y: 77, distance: 5.2
click at [251, 83] on div "Primary Contact: Miller, Spencer Business: (916) 500-9403 Mobile:" at bounding box center [325, 95] width 651 height 24
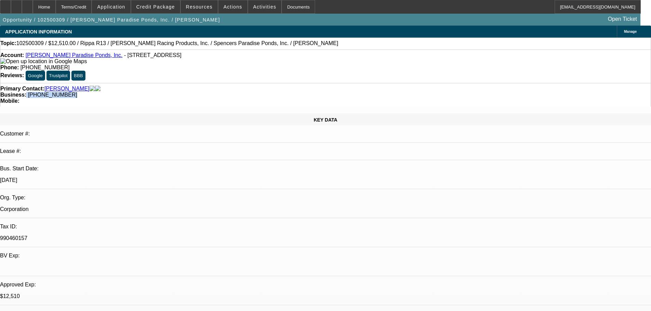
click at [26, 92] on strong "Business:" at bounding box center [13, 95] width 26 height 6
drag, startPoint x: 244, startPoint y: 75, endPoint x: 279, endPoint y: 78, distance: 35.0
click at [281, 92] on div "Business: (916) 500-9403" at bounding box center [325, 95] width 651 height 6
click at [157, 86] on div "Primary Contact: Miller, Spencer" at bounding box center [325, 89] width 651 height 6
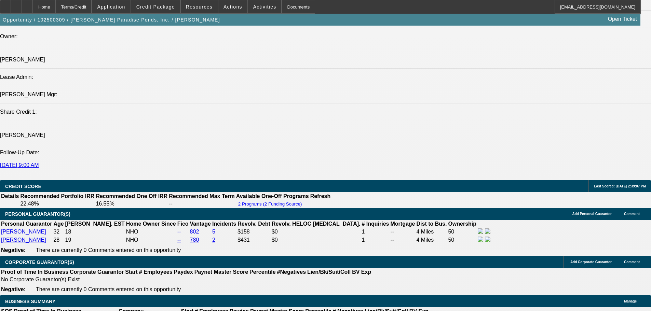
drag, startPoint x: 264, startPoint y: 293, endPoint x: 258, endPoint y: 328, distance: 34.6
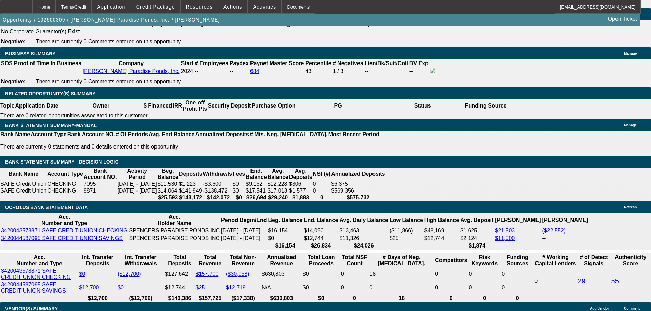
scroll to position [1197, 0]
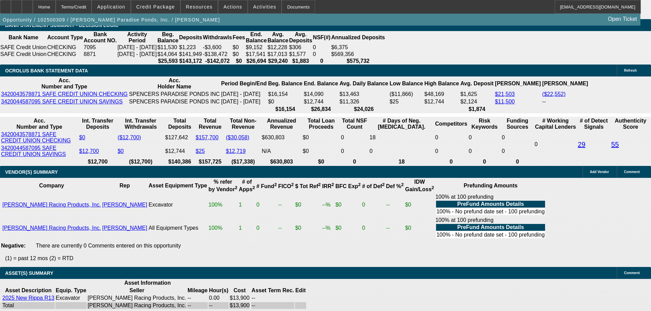
drag, startPoint x: 521, startPoint y: 110, endPoint x: 521, endPoint y: 126, distance: 16.1
radio input "true"
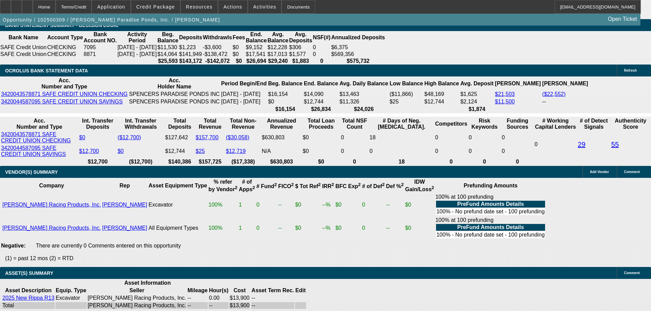
type textarea "10/15 vm"
radio input "true"
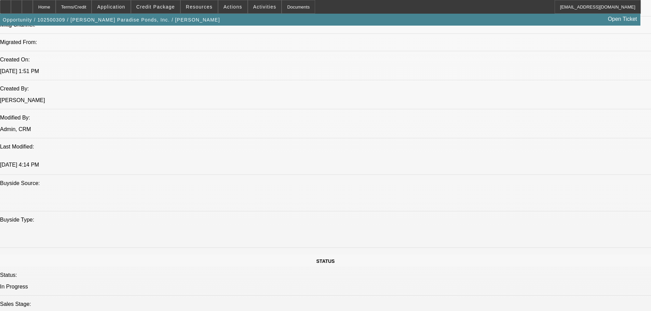
scroll to position [0, 0]
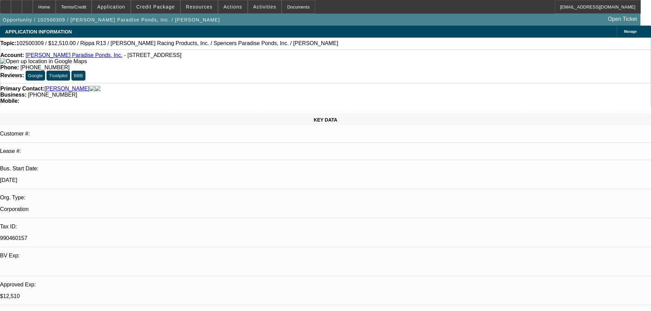
drag, startPoint x: 420, startPoint y: 213, endPoint x: 422, endPoint y: 61, distance: 152.8
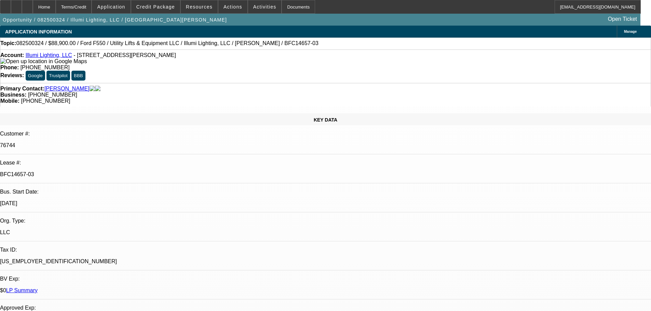
select select "0"
select select "3"
select select "0"
select select "6"
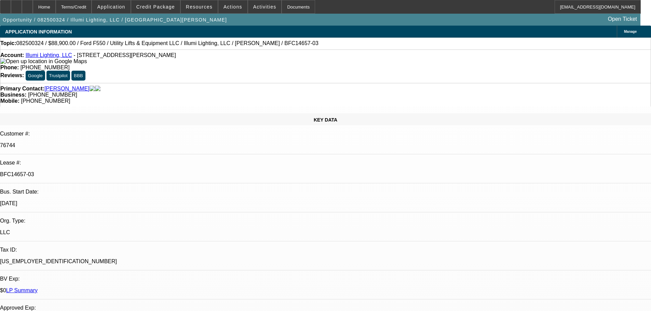
select select "0"
select select "3"
select select "0"
select select "6"
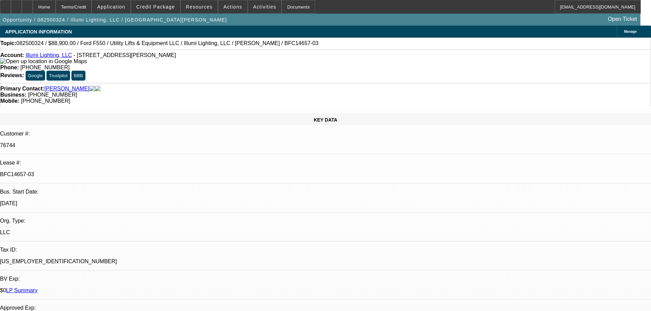
select select "0"
select select "3"
select select "0"
select select "6"
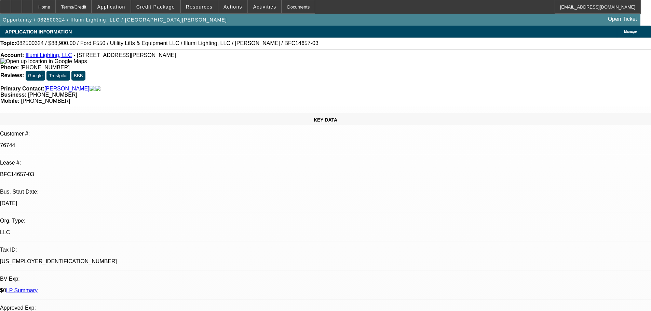
select select "0"
select select "3"
select select "0"
select select "6"
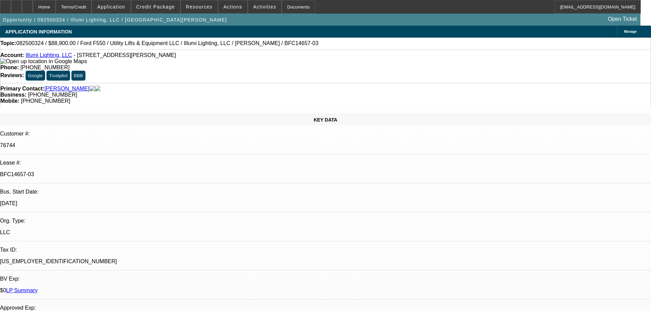
scroll to position [1250, 0]
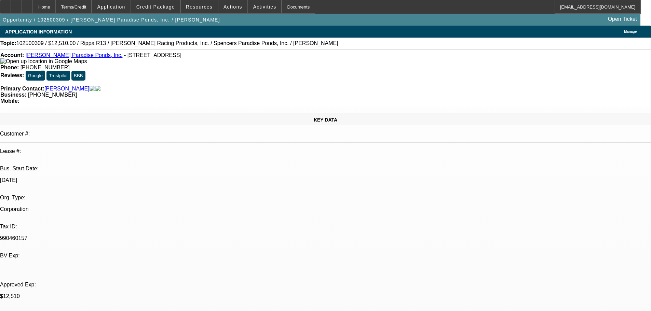
select select "0.1"
select select "2"
select select "0.1"
select select "4"
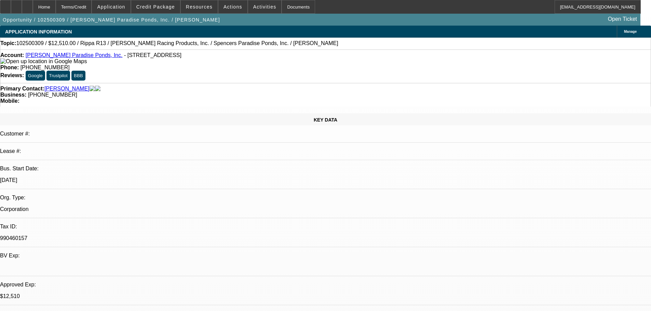
select select "0.1"
select select "2"
select select "0.1"
select select "4"
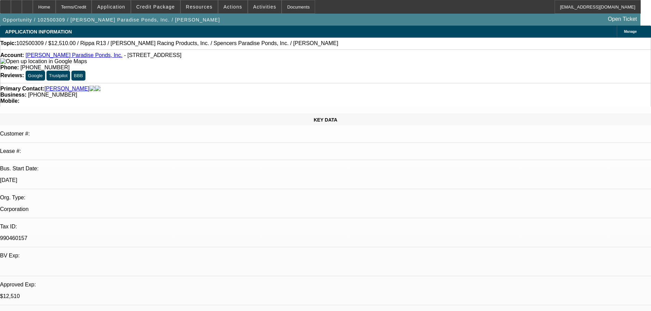
select select "0.1"
select select "2"
select select "0.1"
select select "4"
